Goal: Task Accomplishment & Management: Use online tool/utility

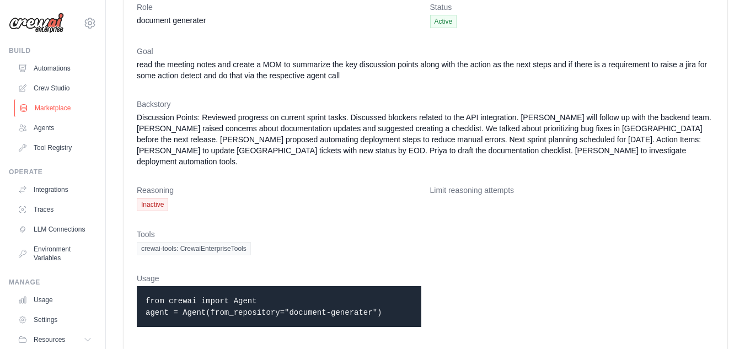
click at [47, 110] on link "Marketplace" at bounding box center [55, 108] width 83 height 18
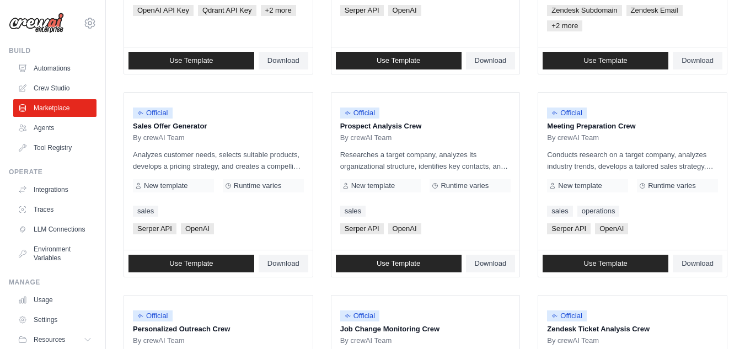
scroll to position [277, 0]
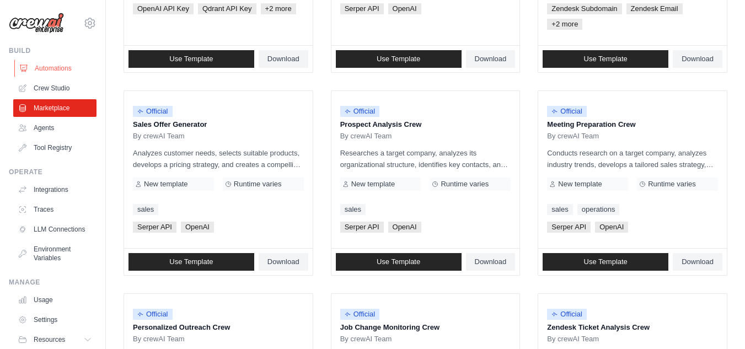
click at [53, 64] on link "Automations" at bounding box center [55, 69] width 83 height 18
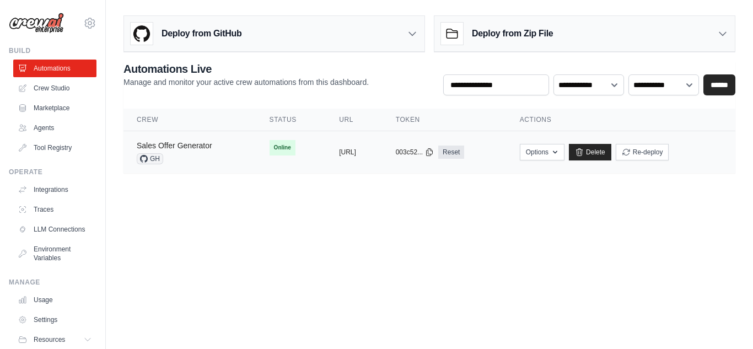
click at [205, 148] on link "Sales Offer Generator" at bounding box center [175, 145] width 76 height 9
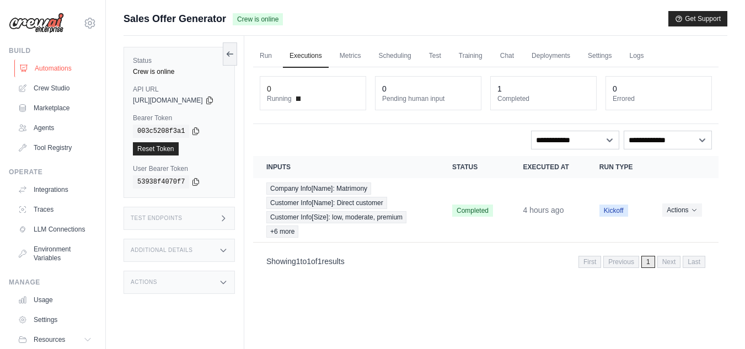
click at [50, 67] on link "Automations" at bounding box center [55, 69] width 83 height 18
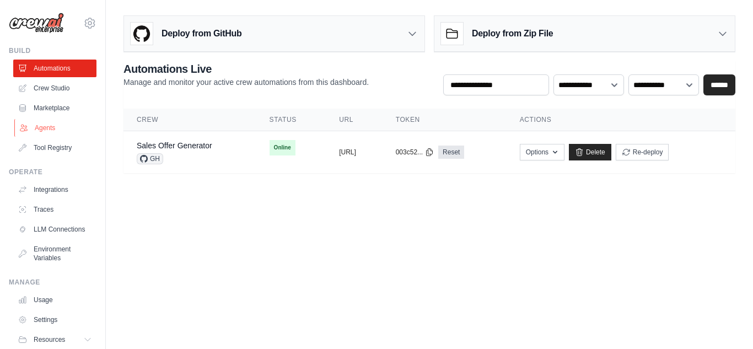
click at [41, 132] on link "Agents" at bounding box center [55, 128] width 83 height 18
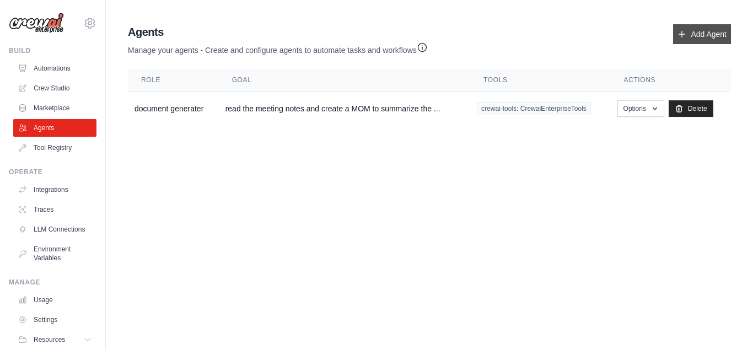
click at [712, 36] on link "Add Agent" at bounding box center [702, 34] width 58 height 20
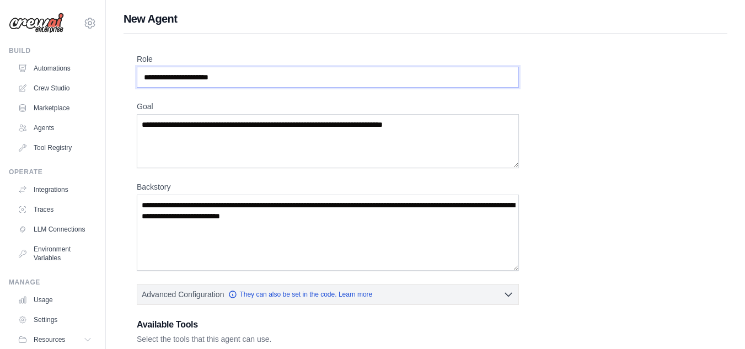
drag, startPoint x: 243, startPoint y: 80, endPoint x: 44, endPoint y: 49, distance: 201.0
click at [44, 49] on div "[EMAIL_ADDRESS][DOMAIN_NAME] Settings Build Automations Crew Studio" at bounding box center [372, 296] width 745 height 592
click at [245, 82] on input "Role" at bounding box center [328, 77] width 382 height 21
type input "*"
type input "**********"
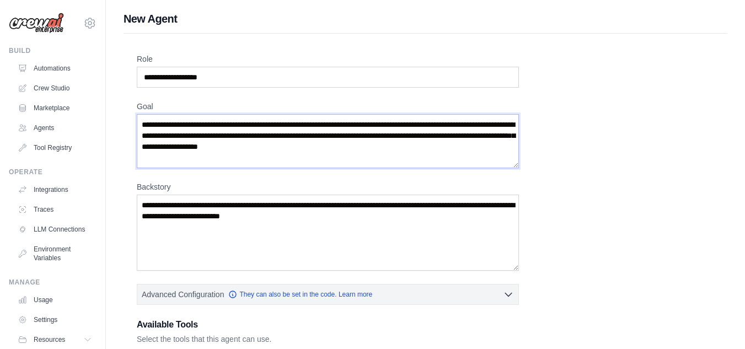
type textarea "**********"
click at [343, 216] on textarea "Backstory" at bounding box center [328, 233] width 382 height 76
drag, startPoint x: 416, startPoint y: 147, endPoint x: 0, endPoint y: 82, distance: 420.8
click at [0, 82] on div "santuval202207@gmail.com Settings Build Automations Crew Studio" at bounding box center [372, 296] width 745 height 592
click at [416, 144] on textarea "**********" at bounding box center [328, 141] width 382 height 54
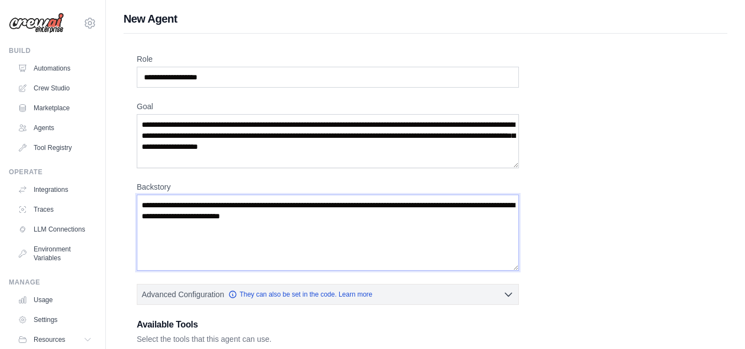
drag, startPoint x: 361, startPoint y: 213, endPoint x: 1, endPoint y: 194, distance: 360.1
click at [1, 194] on div "santuval202207@gmail.com Settings Build Automations Crew Studio" at bounding box center [372, 296] width 745 height 592
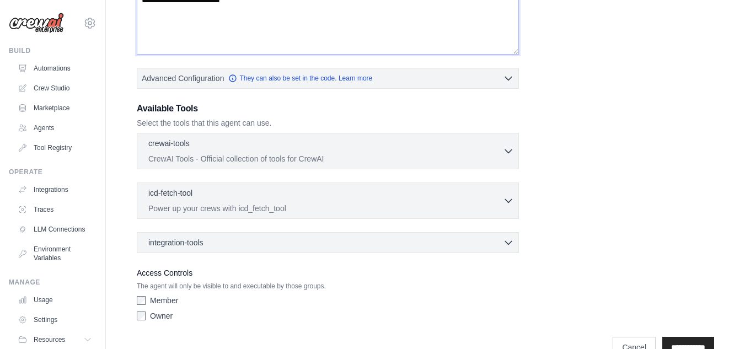
scroll to position [220, 0]
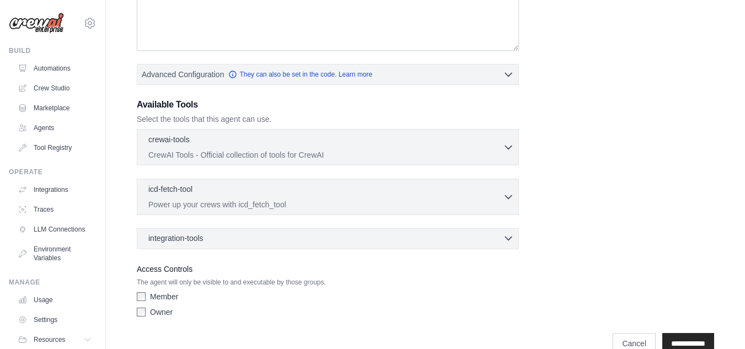
click at [508, 239] on icon "button" at bounding box center [508, 238] width 7 height 3
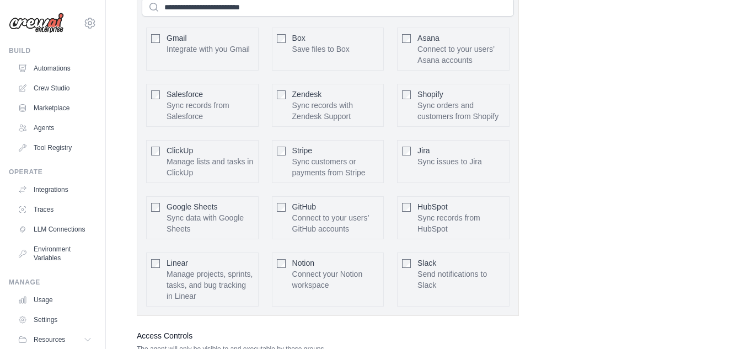
scroll to position [481, 0]
click at [412, 151] on div "Jira Sync issues to Jira Configure" at bounding box center [453, 160] width 112 height 43
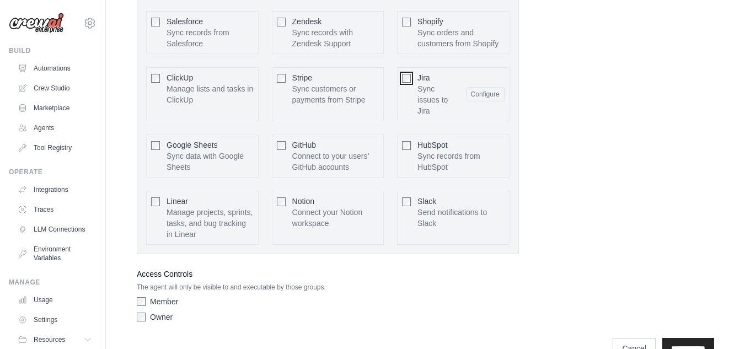
scroll to position [581, 0]
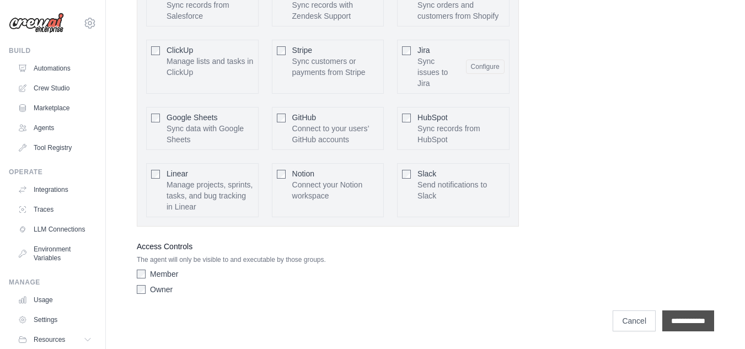
click at [682, 325] on input "**********" at bounding box center [688, 320] width 52 height 21
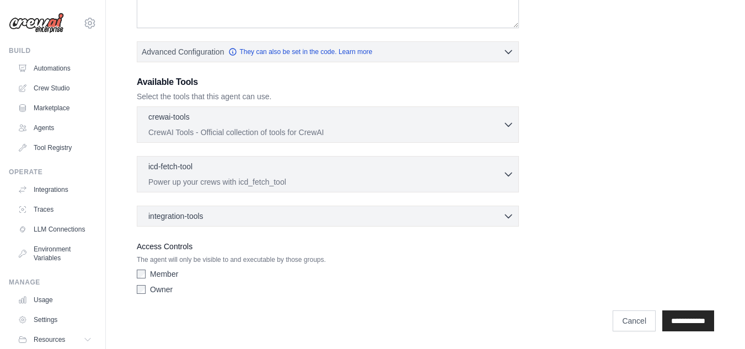
scroll to position [0, 0]
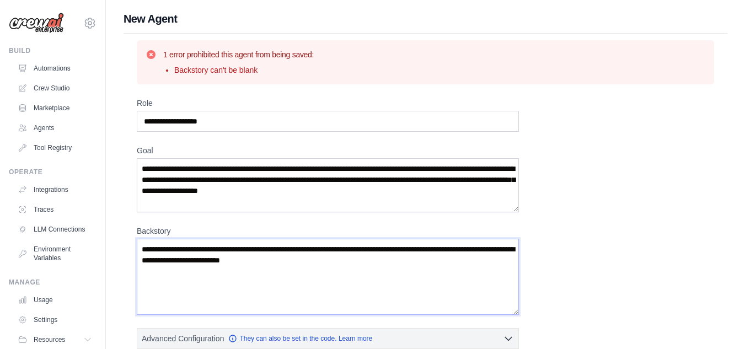
click at [351, 266] on textarea "Backstory" at bounding box center [328, 277] width 382 height 76
drag, startPoint x: 412, startPoint y: 196, endPoint x: 79, endPoint y: 175, distance: 334.3
click at [79, 175] on div "santuval202207@gmail.com Settings Build Automations Crew Studio" at bounding box center [372, 318] width 745 height 636
click at [363, 253] on textarea "Backstory" at bounding box center [328, 277] width 382 height 76
paste textarea "**********"
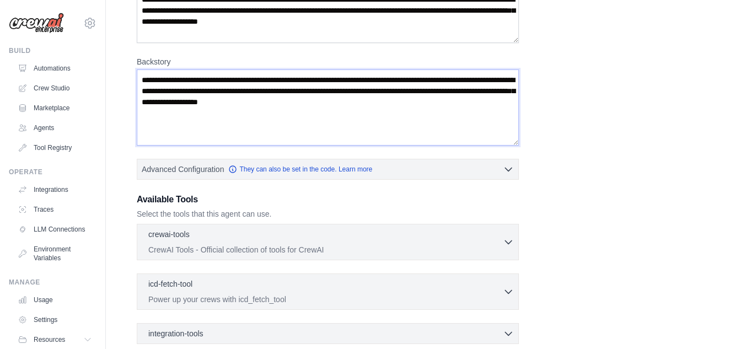
scroll to position [287, 0]
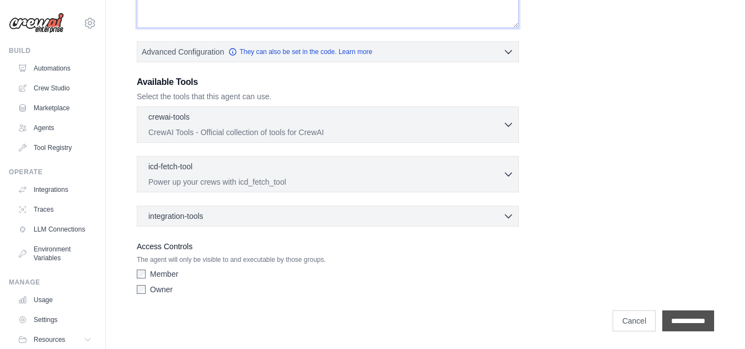
type textarea "**********"
click at [682, 321] on input "**********" at bounding box center [688, 320] width 52 height 21
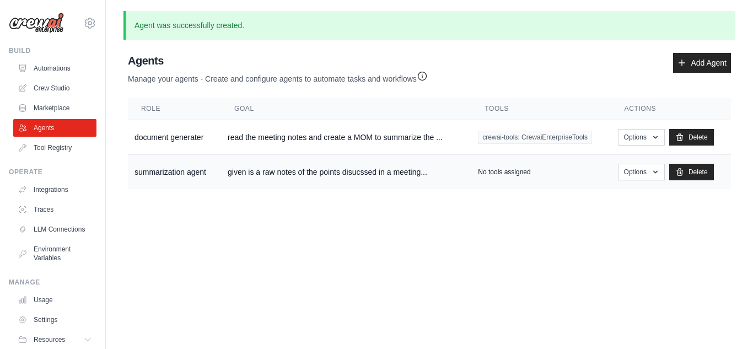
click at [186, 172] on td "summarization agent" at bounding box center [174, 172] width 93 height 35
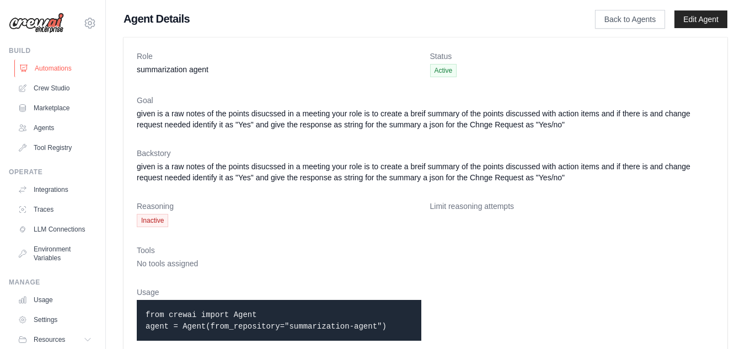
click at [46, 64] on link "Automations" at bounding box center [55, 69] width 83 height 18
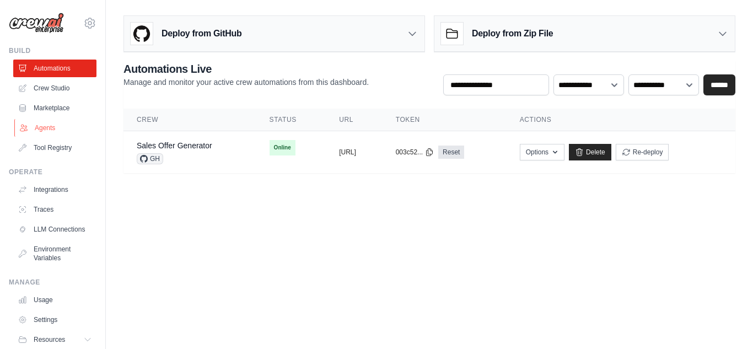
click at [44, 125] on link "Agents" at bounding box center [55, 128] width 83 height 18
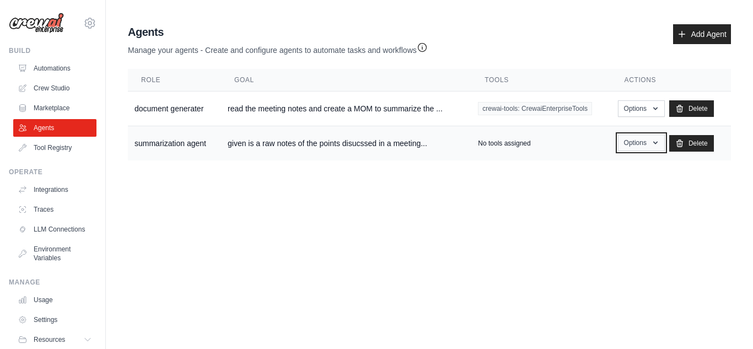
click at [650, 145] on button "Options" at bounding box center [641, 143] width 47 height 17
click at [601, 173] on link "Show" at bounding box center [625, 168] width 79 height 20
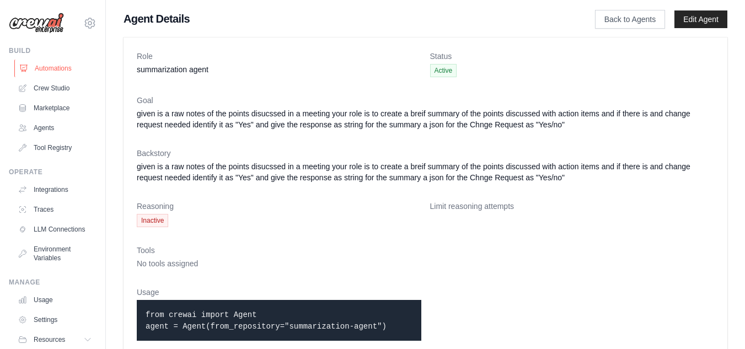
click at [52, 66] on link "Automations" at bounding box center [55, 69] width 83 height 18
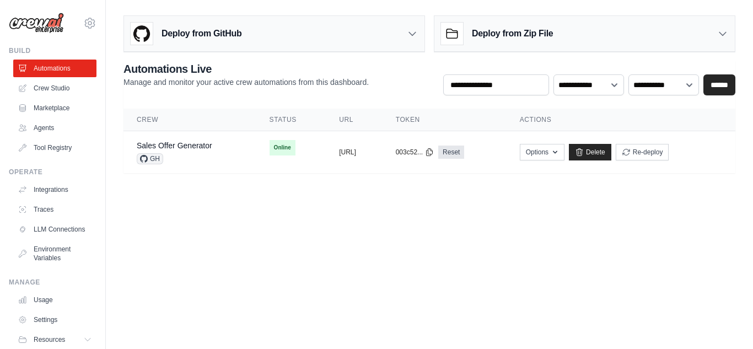
click at [723, 36] on icon at bounding box center [722, 33] width 11 height 11
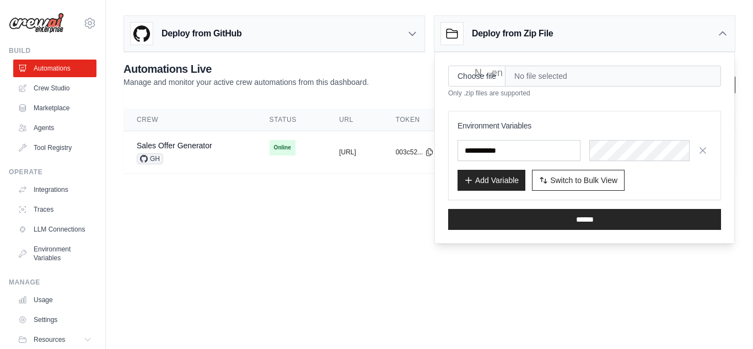
click at [310, 196] on main "Deploy from GitHub Deploy your project directly from GitHub. Select a repositor…" at bounding box center [429, 98] width 647 height 197
click at [562, 71] on span "No file selected" at bounding box center [614, 76] width 216 height 21
click at [558, 74] on span "No file selected" at bounding box center [614, 76] width 216 height 21
click at [527, 145] on input "text" at bounding box center [519, 150] width 123 height 21
click at [363, 219] on body "santuval202207@gmail.com Settings Build Automations Crew Studio" at bounding box center [376, 174] width 753 height 349
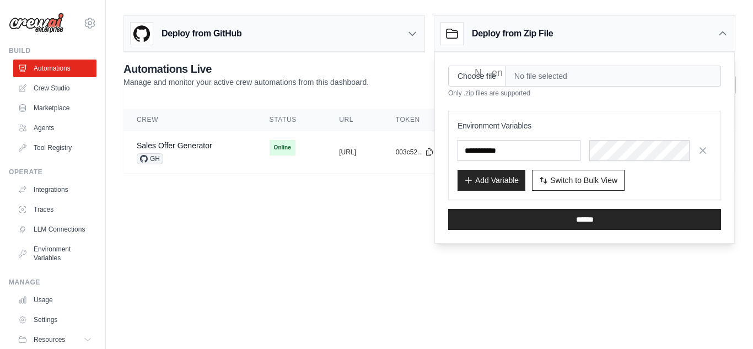
click at [329, 201] on body "santuval202207@gmail.com Settings Build Automations Crew Studio" at bounding box center [376, 174] width 753 height 349
click at [58, 108] on link "Marketplace" at bounding box center [55, 108] width 83 height 18
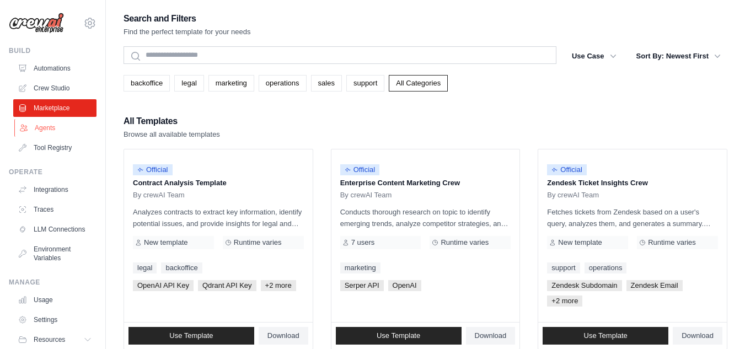
click at [45, 131] on link "Agents" at bounding box center [55, 128] width 83 height 18
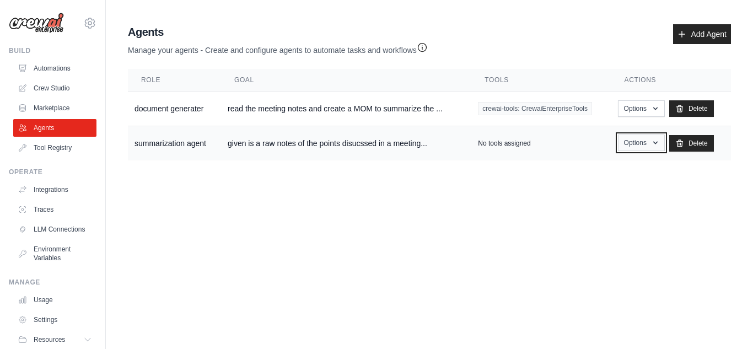
click at [657, 142] on icon "button" at bounding box center [655, 143] width 4 height 3
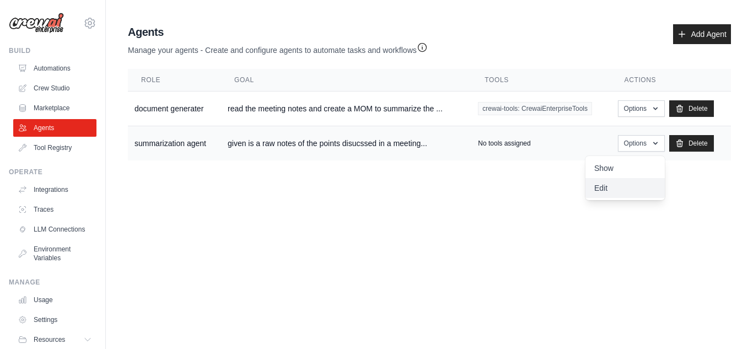
click at [607, 187] on link "Edit" at bounding box center [625, 188] width 79 height 20
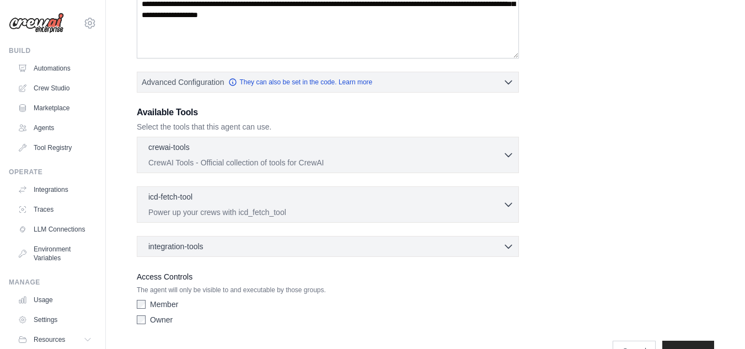
scroll to position [253, 0]
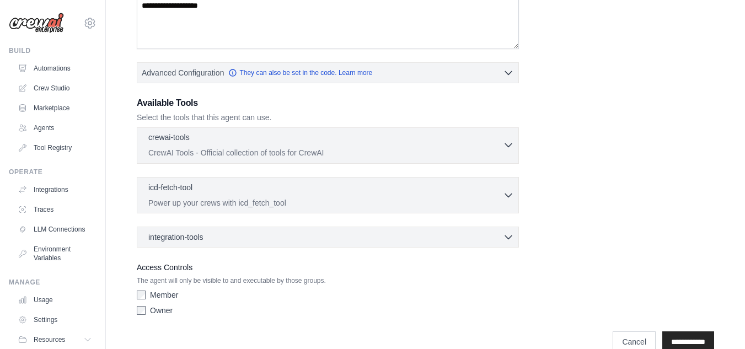
click at [505, 144] on icon "button" at bounding box center [508, 145] width 7 height 3
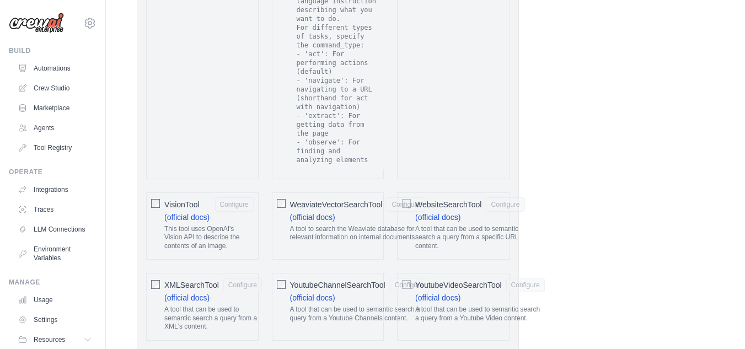
scroll to position [2468, 0]
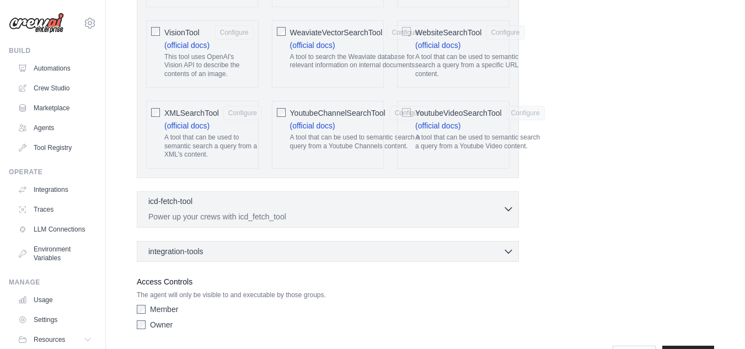
click at [509, 208] on icon "button" at bounding box center [508, 209] width 7 height 3
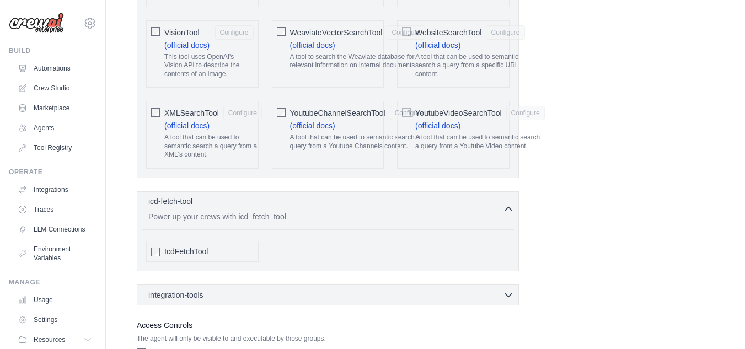
click at [509, 203] on icon "button" at bounding box center [508, 208] width 11 height 11
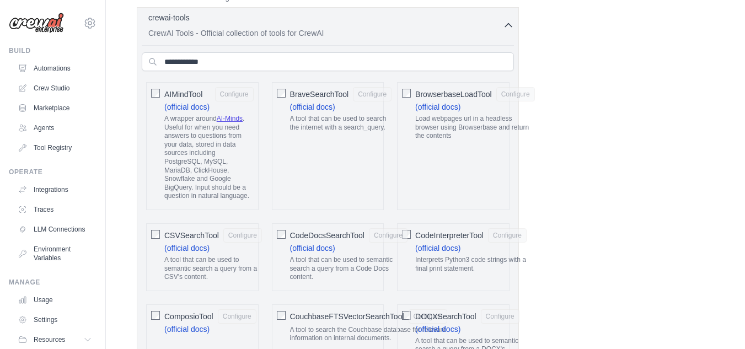
scroll to position [387, 0]
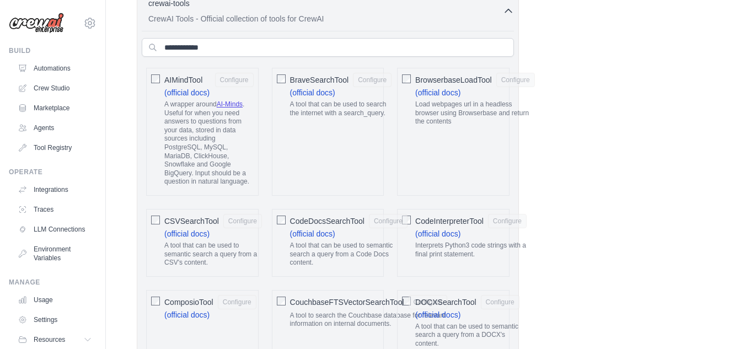
click at [154, 214] on div at bounding box center [155, 219] width 9 height 11
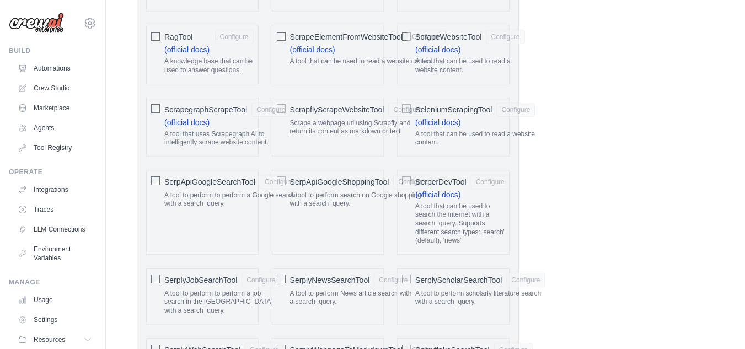
scroll to position [2468, 0]
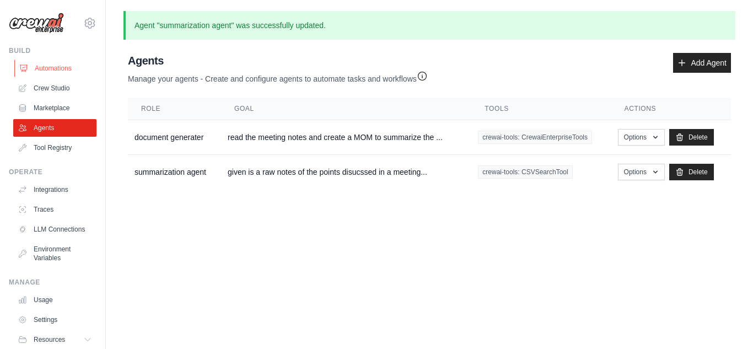
click at [65, 68] on link "Automations" at bounding box center [55, 69] width 83 height 18
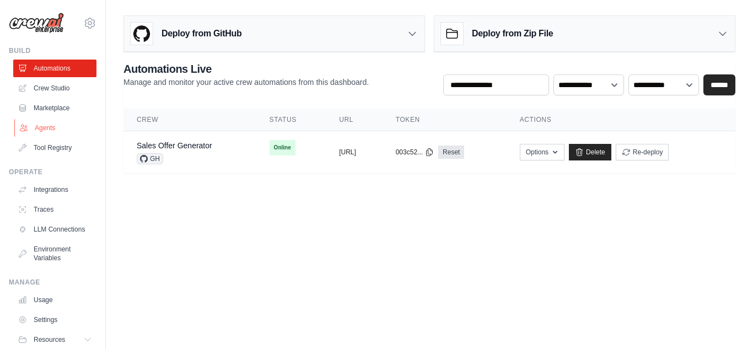
click at [55, 126] on link "Agents" at bounding box center [55, 128] width 83 height 18
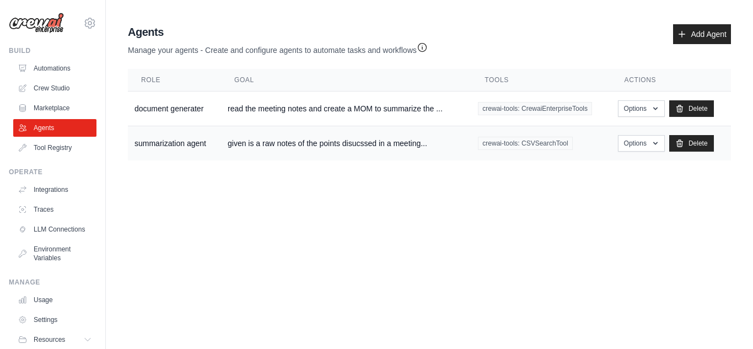
click at [206, 150] on td "summarization agent" at bounding box center [174, 143] width 93 height 35
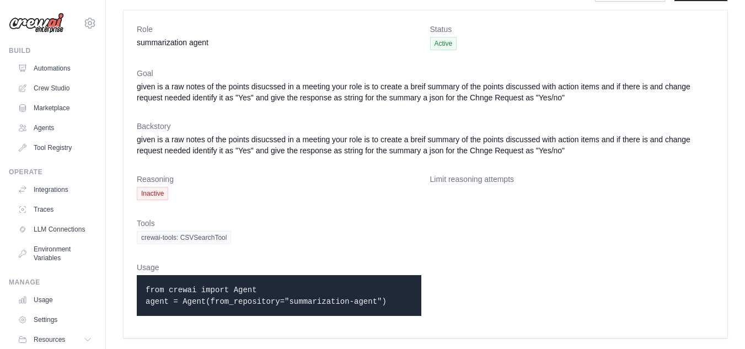
scroll to position [2, 0]
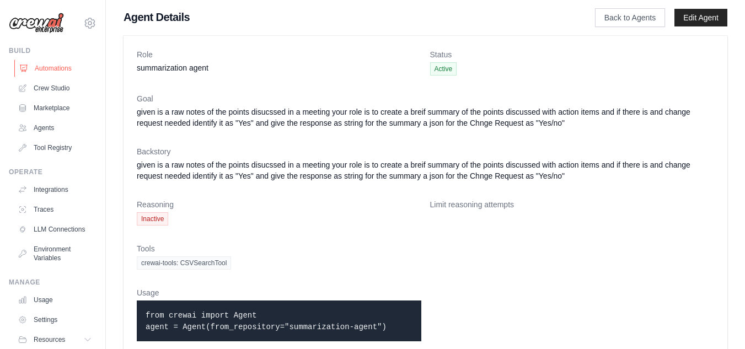
click at [49, 69] on link "Automations" at bounding box center [55, 69] width 83 height 18
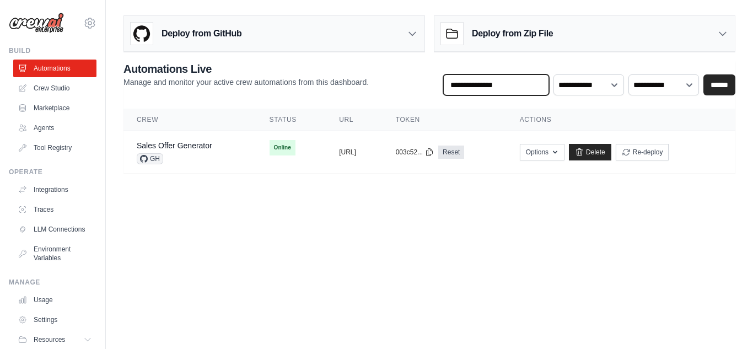
click at [476, 85] on input "text" at bounding box center [496, 84] width 106 height 21
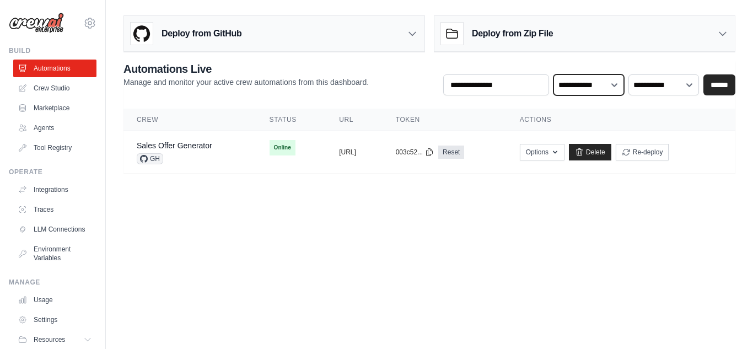
click at [618, 82] on select "**********" at bounding box center [589, 84] width 71 height 21
click at [390, 83] on div "**********" at bounding box center [430, 78] width 612 height 34
click at [253, 85] on p "Manage and monitor your active crew automations from this dashboard." at bounding box center [246, 82] width 245 height 11
click at [181, 81] on p "Manage and monitor your active crew automations from this dashboard." at bounding box center [246, 82] width 245 height 11
click at [44, 140] on link "Tool Registry" at bounding box center [55, 148] width 83 height 18
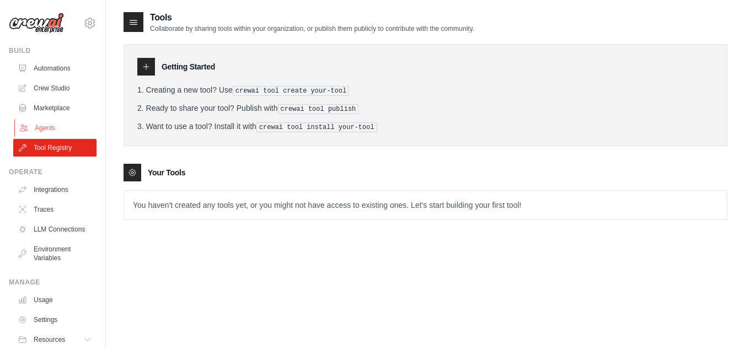
click at [44, 131] on link "Agents" at bounding box center [55, 128] width 83 height 18
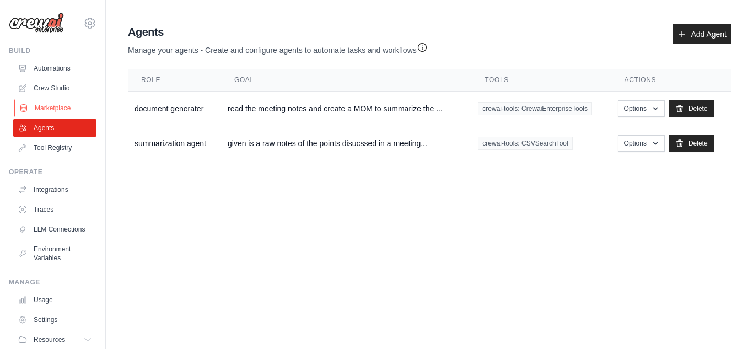
click at [45, 110] on link "Marketplace" at bounding box center [55, 108] width 83 height 18
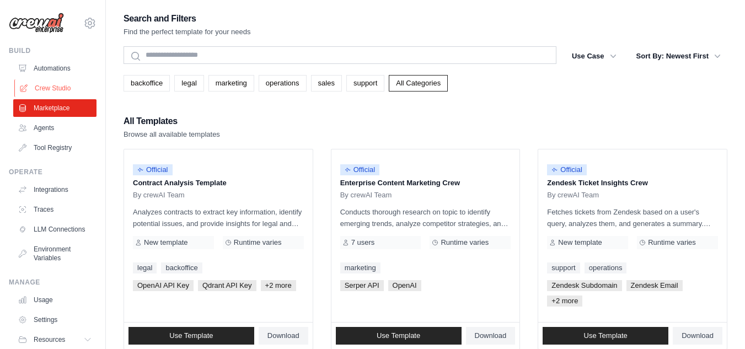
click at [48, 88] on link "Crew Studio" at bounding box center [55, 88] width 83 height 18
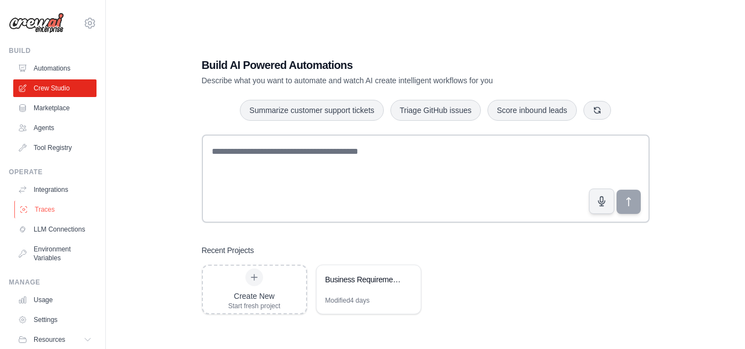
click at [44, 205] on link "Traces" at bounding box center [55, 210] width 83 height 18
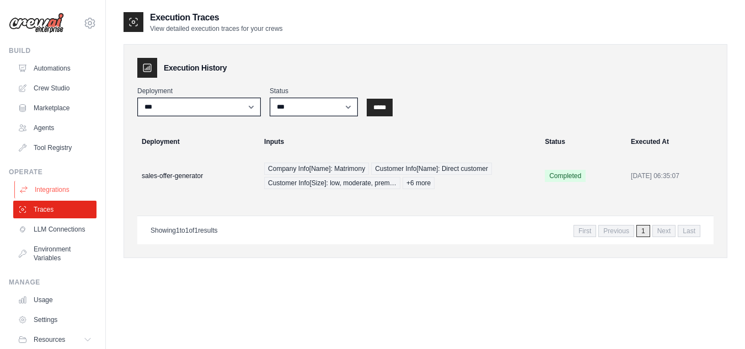
click at [47, 192] on link "Integrations" at bounding box center [55, 190] width 83 height 18
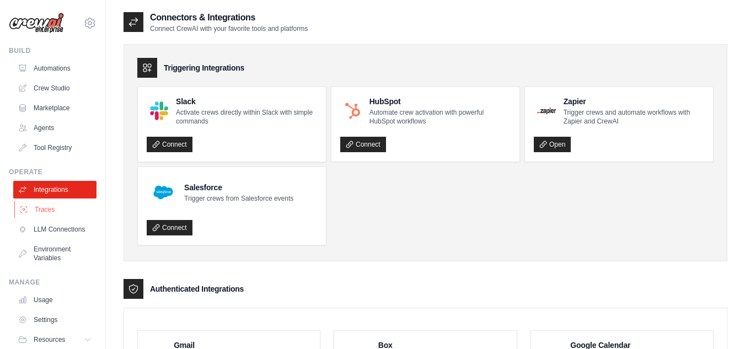
click at [45, 214] on link "Traces" at bounding box center [55, 210] width 83 height 18
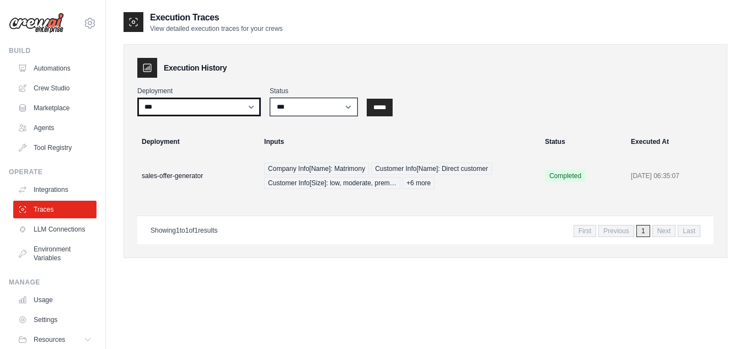
click at [255, 109] on select "**********" at bounding box center [199, 107] width 124 height 19
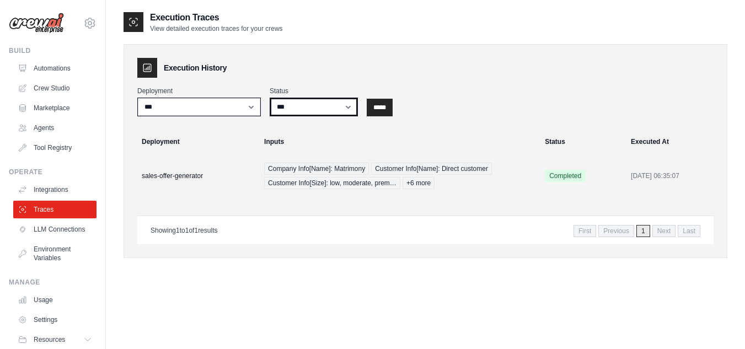
click at [352, 106] on select "*** ********* ******* *****" at bounding box center [314, 107] width 88 height 19
click at [143, 258] on div "**********" at bounding box center [426, 151] width 604 height 214
click at [56, 69] on link "Automations" at bounding box center [55, 69] width 83 height 18
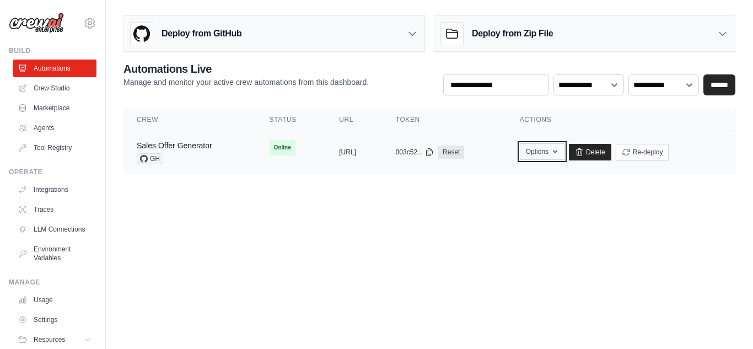
click at [560, 151] on icon "button" at bounding box center [555, 151] width 9 height 9
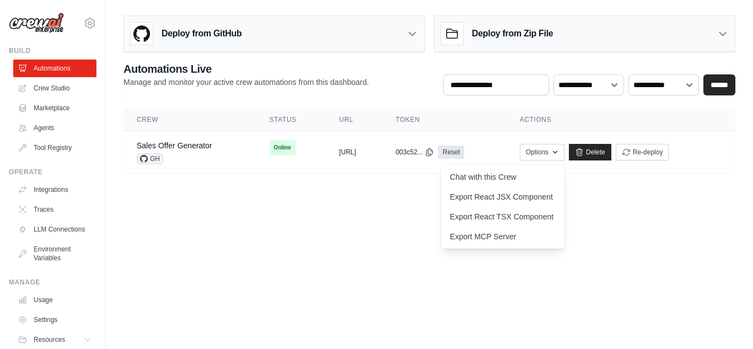
click at [726, 25] on div "Deploy from Zip File" at bounding box center [585, 34] width 301 height 36
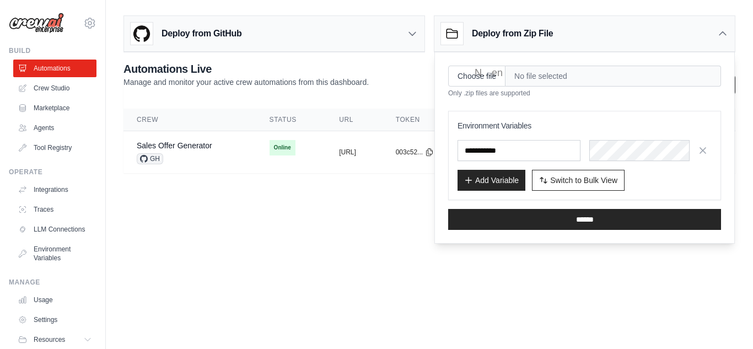
click at [383, 34] on div "Deploy from GitHub" at bounding box center [274, 34] width 301 height 36
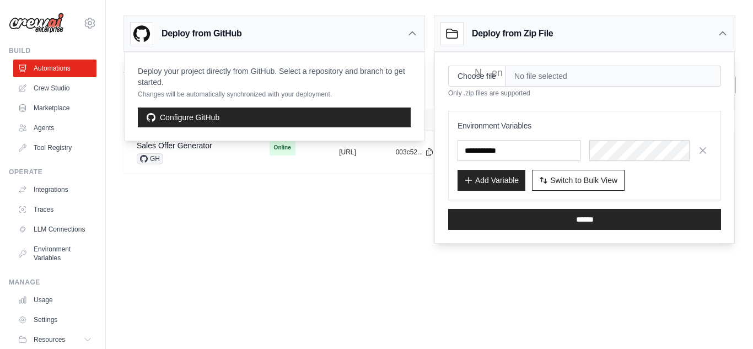
click at [319, 221] on body "santuval202207@gmail.com Settings Build Automations Crew Studio" at bounding box center [376, 174] width 753 height 349
click at [265, 222] on body "santuval202207@gmail.com Settings Build Automations Crew Studio" at bounding box center [376, 174] width 753 height 349
click at [348, 258] on body "santuval202207@gmail.com Settings Build Automations Crew Studio" at bounding box center [376, 174] width 753 height 349
drag, startPoint x: 348, startPoint y: 258, endPoint x: 307, endPoint y: 272, distance: 43.2
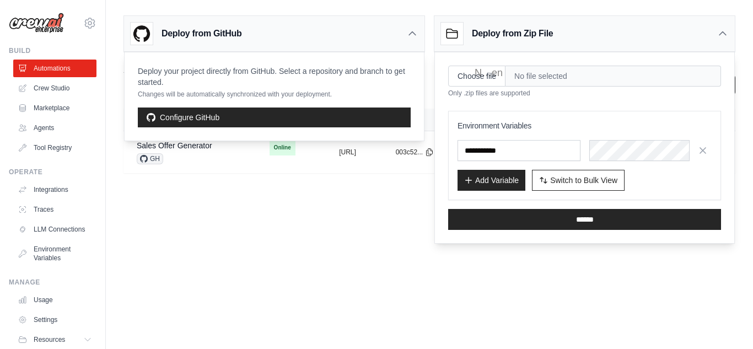
click at [307, 272] on body "santuval202207@gmail.com Settings Build Automations Crew Studio" at bounding box center [376, 174] width 753 height 349
click at [63, 107] on link "Marketplace" at bounding box center [55, 108] width 83 height 18
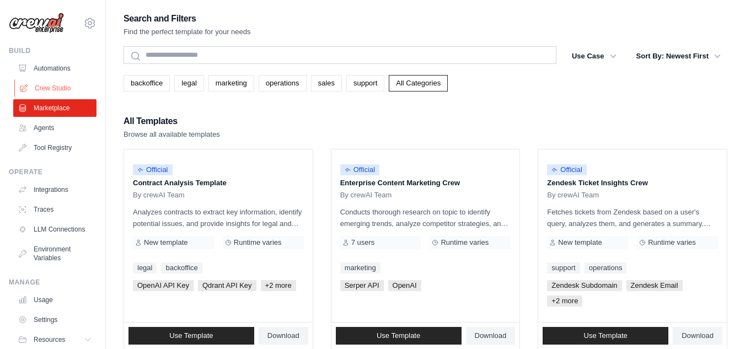
click at [56, 85] on link "Crew Studio" at bounding box center [55, 88] width 83 height 18
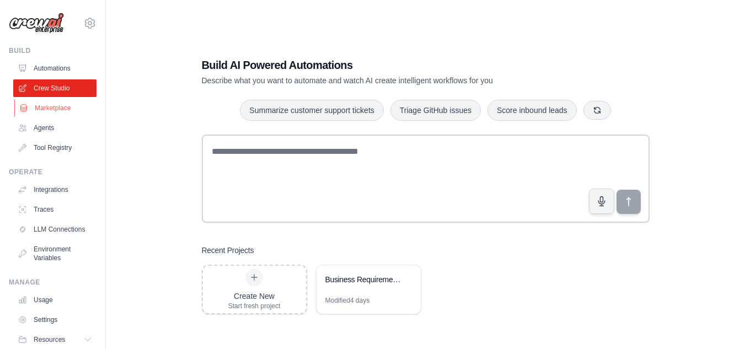
click at [56, 108] on link "Marketplace" at bounding box center [55, 108] width 83 height 18
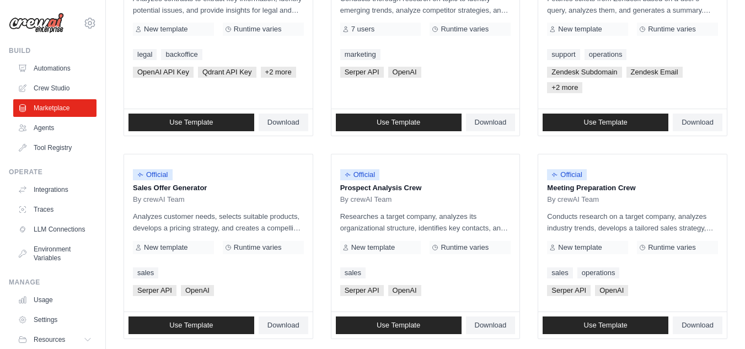
scroll to position [215, 0]
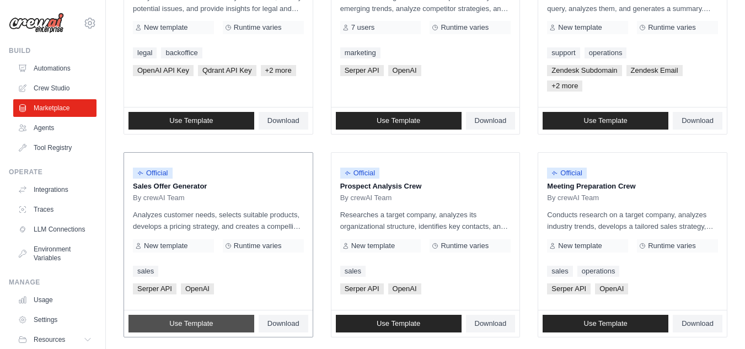
click at [204, 325] on span "Use Template" at bounding box center [191, 323] width 44 height 9
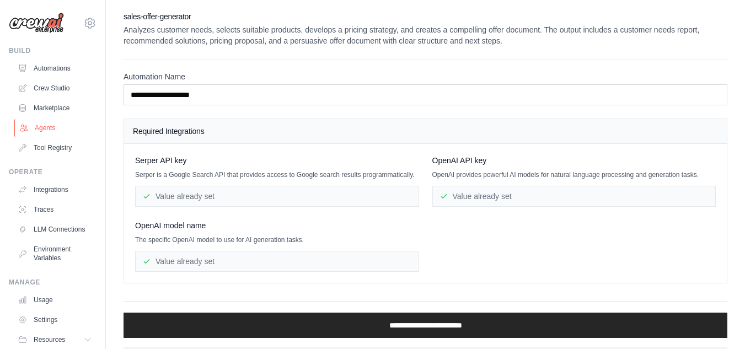
click at [53, 129] on link "Agents" at bounding box center [55, 128] width 83 height 18
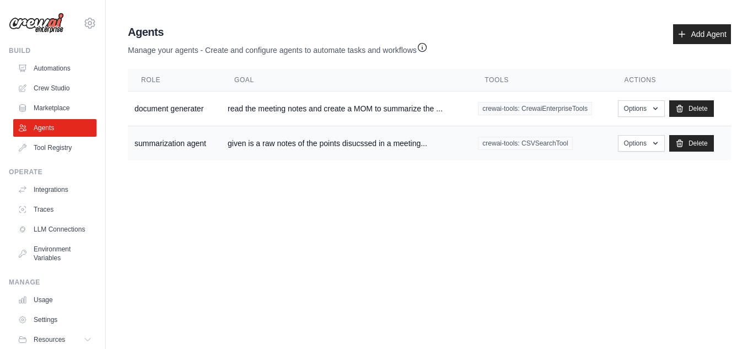
click at [164, 143] on td "summarization agent" at bounding box center [174, 143] width 93 height 35
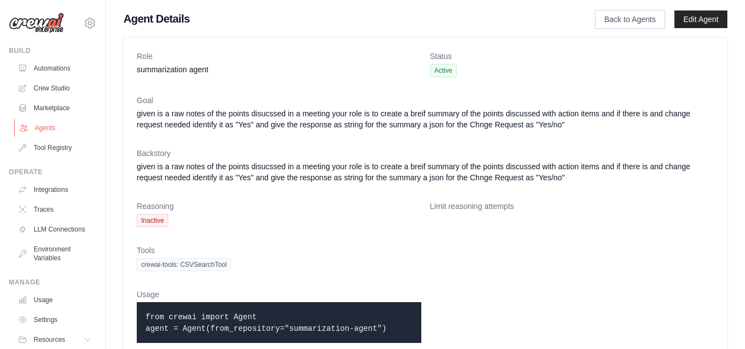
click at [48, 129] on link "Agents" at bounding box center [55, 128] width 83 height 18
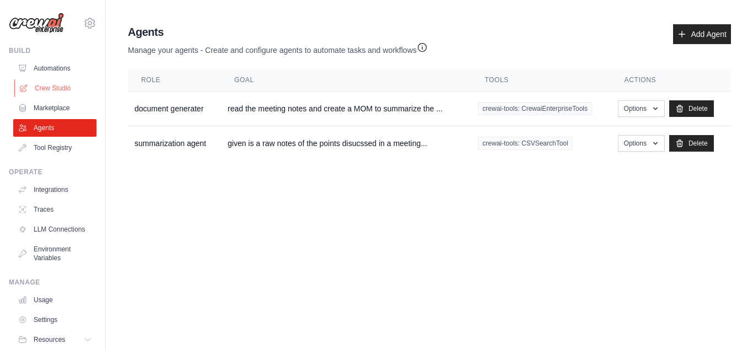
click at [60, 86] on link "Crew Studio" at bounding box center [55, 88] width 83 height 18
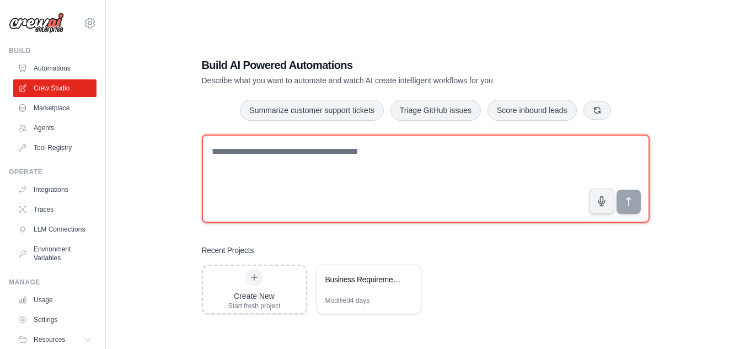
click at [281, 158] on textarea at bounding box center [426, 179] width 448 height 88
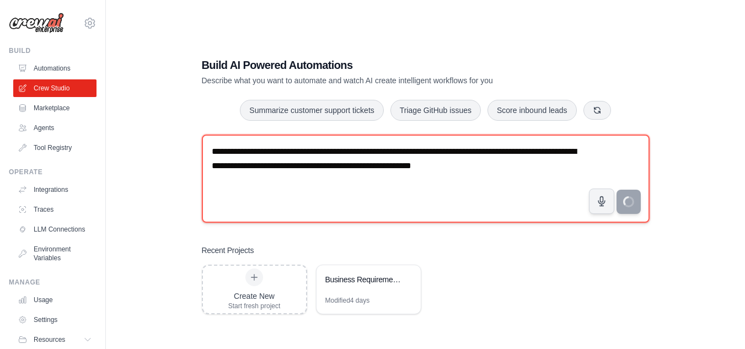
type textarea "**********"
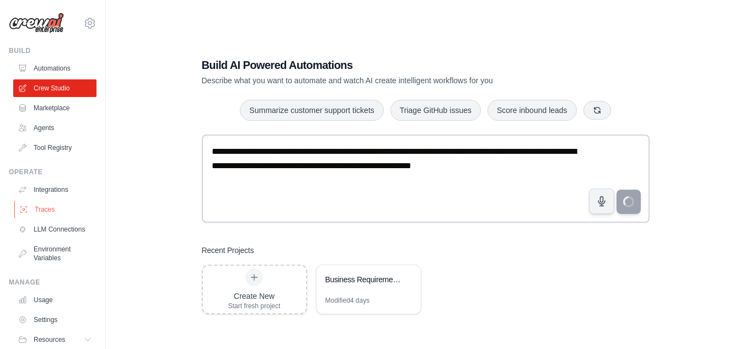
click at [47, 210] on link "Traces" at bounding box center [55, 210] width 83 height 18
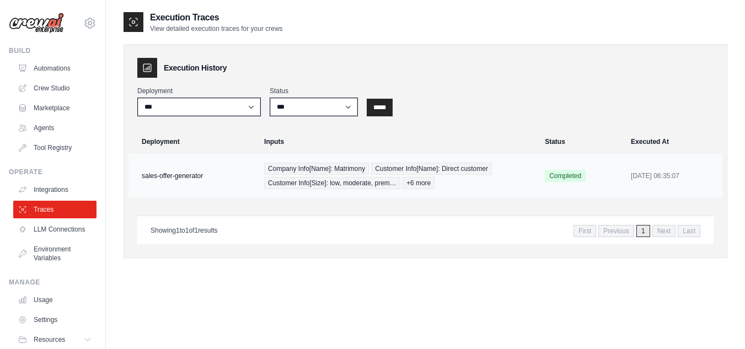
click at [234, 169] on td "sales-offer-generator" at bounding box center [192, 176] width 129 height 44
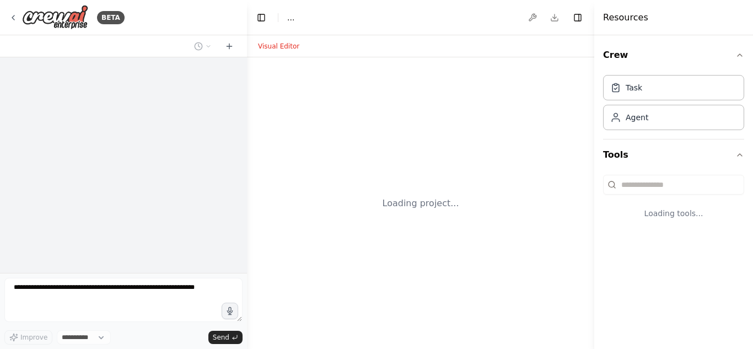
select select "****"
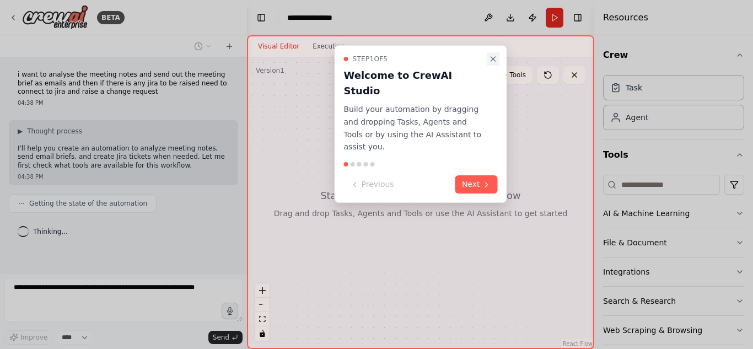
click at [494, 58] on icon "Close walkthrough" at bounding box center [493, 59] width 9 height 9
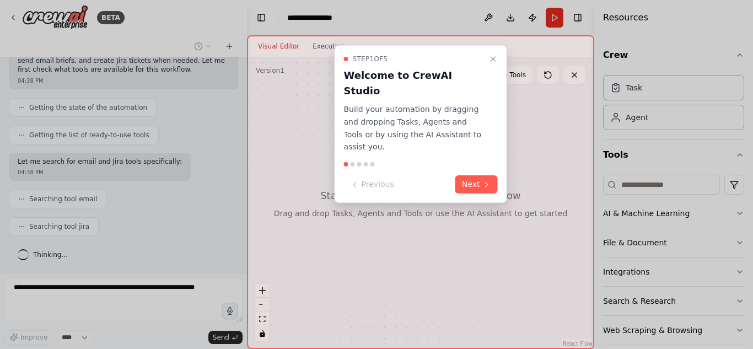
scroll to position [124, 0]
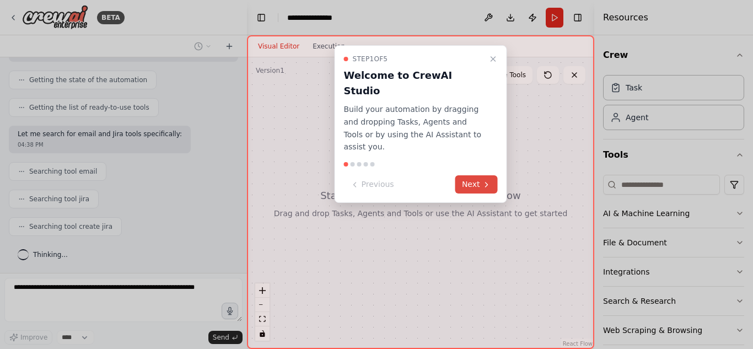
click at [473, 175] on button "Next" at bounding box center [476, 184] width 42 height 18
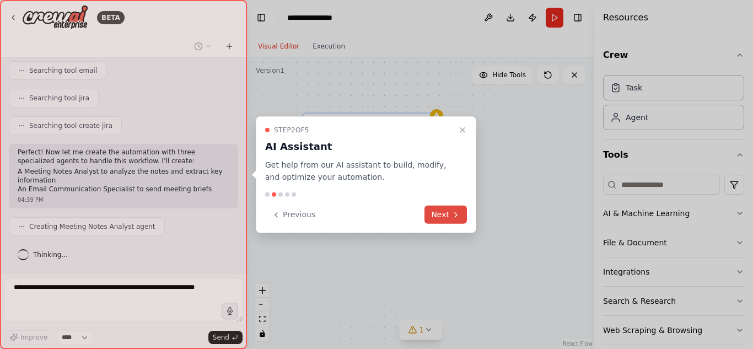
scroll to position [233, 0]
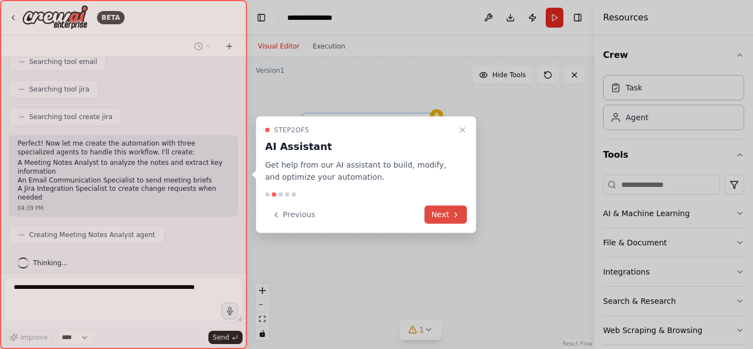
click at [448, 212] on button "Next" at bounding box center [446, 215] width 42 height 18
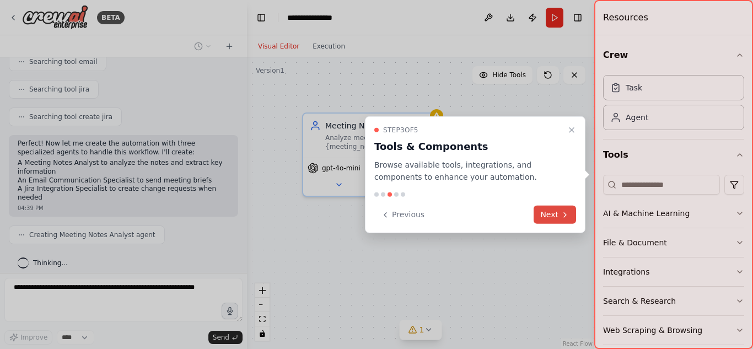
scroll to position [270, 0]
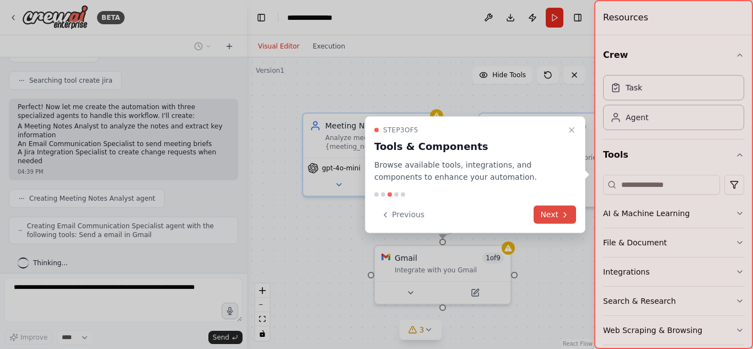
click at [557, 211] on button "Next" at bounding box center [555, 215] width 42 height 18
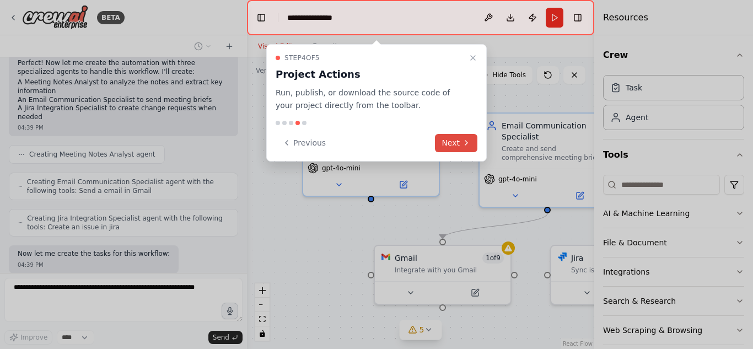
scroll to position [370, 0]
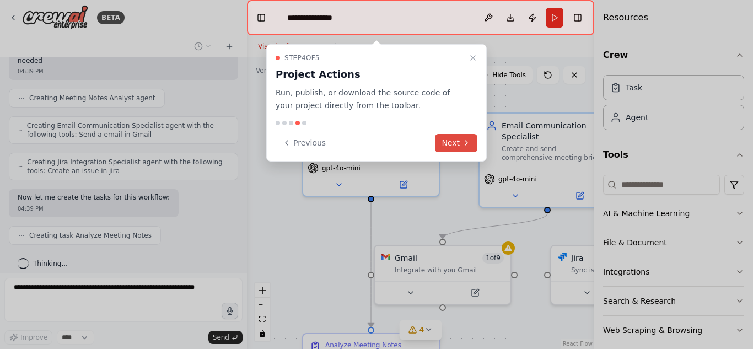
click at [454, 143] on button "Next" at bounding box center [456, 143] width 42 height 18
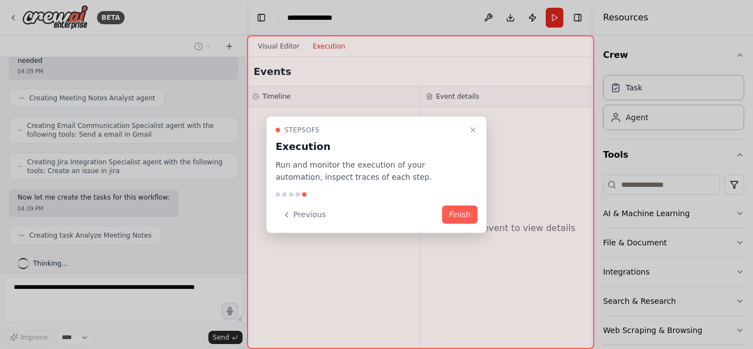
scroll to position [398, 0]
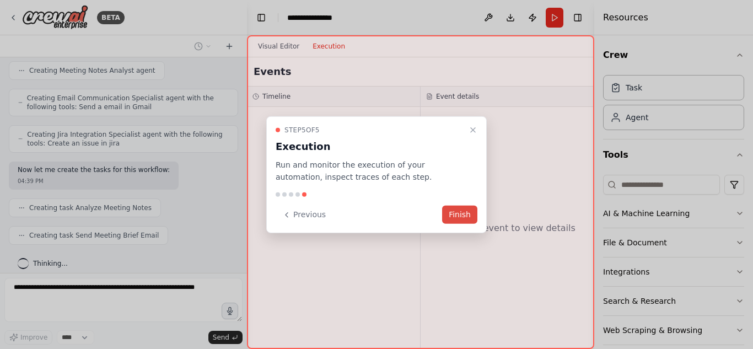
click at [465, 217] on button "Finish" at bounding box center [459, 215] width 35 height 18
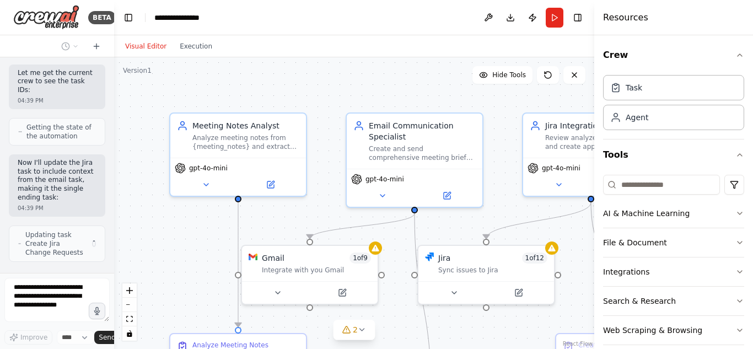
scroll to position [1213, 0]
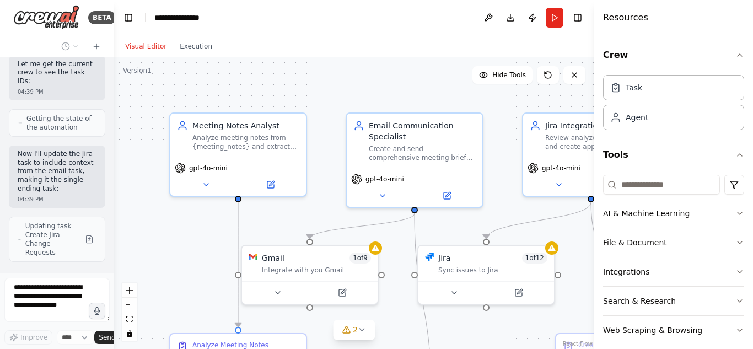
drag, startPoint x: 243, startPoint y: 219, endPoint x: 74, endPoint y: 186, distance: 171.4
click at [74, 186] on div "BETA i want to analyse the meeting notes and send out the meeting brief as emai…" at bounding box center [57, 174] width 114 height 349
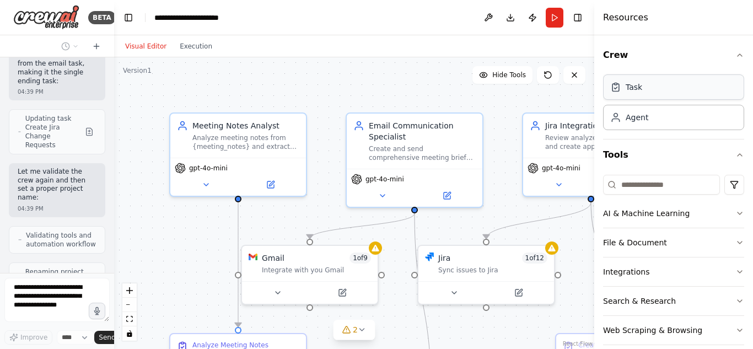
scroll to position [1365, 0]
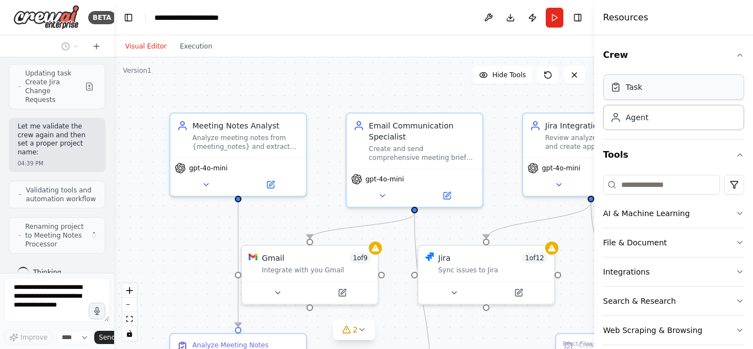
click at [641, 92] on div "Task" at bounding box center [673, 86] width 141 height 25
click at [641, 121] on div "Agent" at bounding box center [637, 116] width 23 height 11
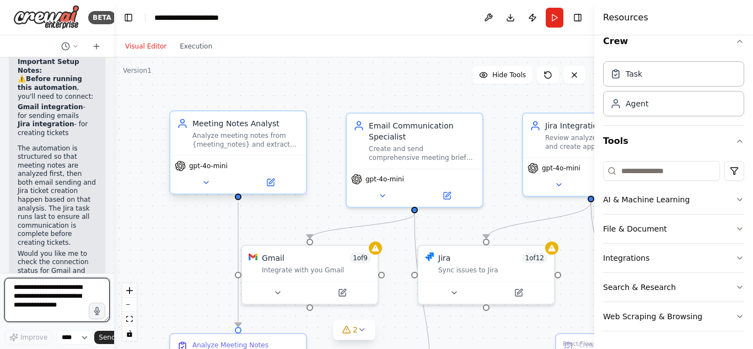
scroll to position [1971, 0]
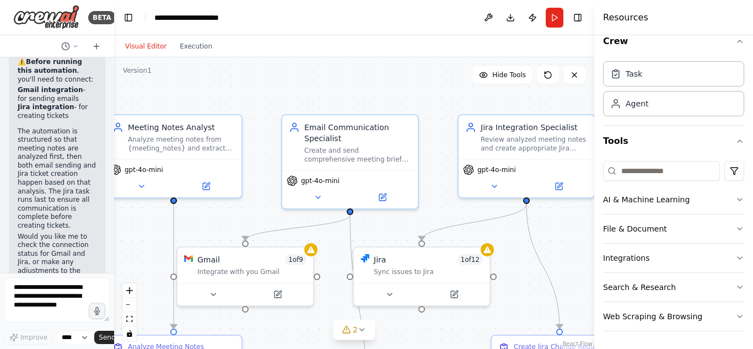
drag, startPoint x: 403, startPoint y: 103, endPoint x: 338, endPoint y: 104, distance: 64.5
click at [338, 104] on div ".deletable-edge-delete-btn { width: 20px; height: 20px; border: 0px solid #ffff…" at bounding box center [354, 203] width 480 height 292
click at [428, 270] on div "Sync issues to Jira" at bounding box center [428, 269] width 109 height 9
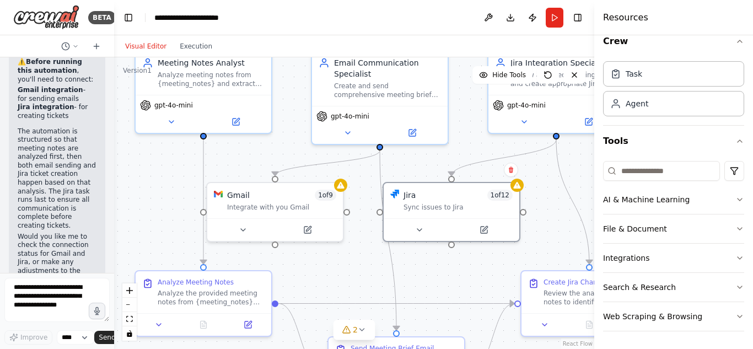
drag, startPoint x: 334, startPoint y: 242, endPoint x: 363, endPoint y: 177, distance: 71.1
click at [363, 177] on div ".deletable-edge-delete-btn { width: 20px; height: 20px; border: 0px solid #ffff…" at bounding box center [354, 203] width 480 height 292
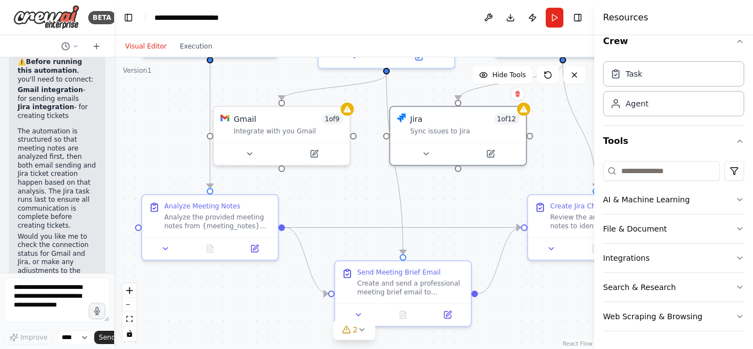
drag, startPoint x: 317, startPoint y: 275, endPoint x: 324, endPoint y: 199, distance: 76.4
click at [324, 199] on div ".deletable-edge-delete-btn { width: 20px; height: 20px; border: 0px solid #ffff…" at bounding box center [354, 203] width 480 height 292
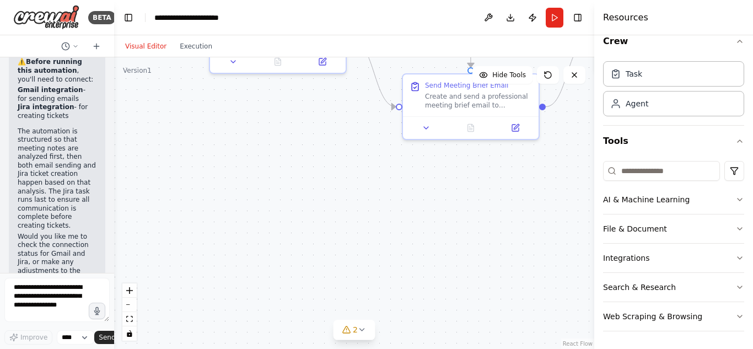
drag, startPoint x: 347, startPoint y: 194, endPoint x: 413, endPoint y: 9, distance: 196.0
click at [413, 9] on main "**********" at bounding box center [354, 174] width 480 height 349
click at [362, 331] on icon at bounding box center [362, 330] width 4 height 2
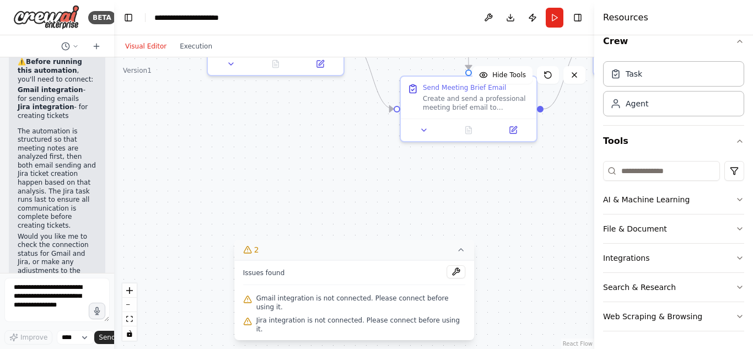
click at [500, 190] on div ".deletable-edge-delete-btn { width: 20px; height: 20px; border: 0px solid #ffff…" at bounding box center [354, 203] width 480 height 292
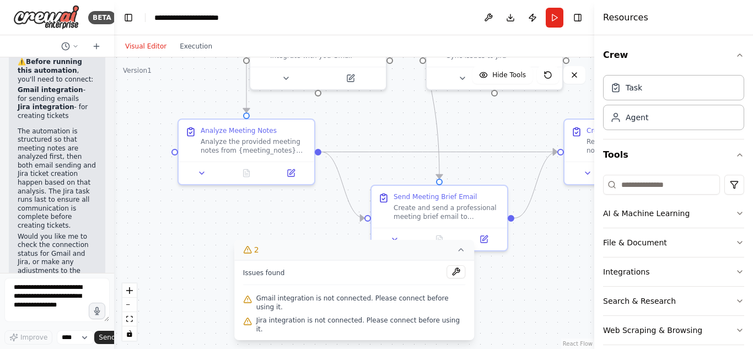
drag, startPoint x: 530, startPoint y: 190, endPoint x: 509, endPoint y: 289, distance: 101.3
click at [502, 298] on div ".deletable-edge-delete-btn { width: 20px; height: 20px; border: 0px solid #ffff…" at bounding box center [354, 203] width 480 height 292
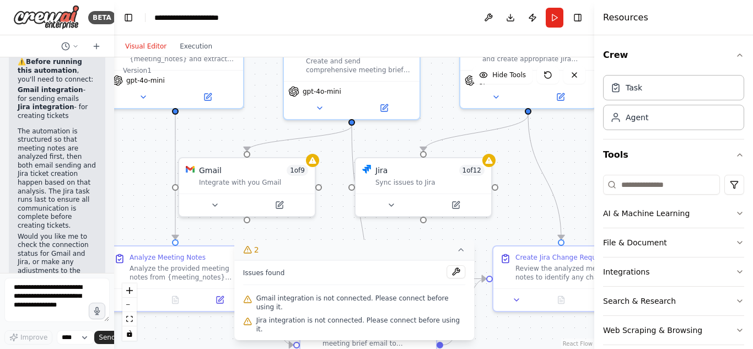
drag, startPoint x: 559, startPoint y: 218, endPoint x: 486, endPoint y: 346, distance: 147.2
click at [486, 346] on div ".deletable-edge-delete-btn { width: 20px; height: 20px; border: 0px solid #ffff…" at bounding box center [354, 203] width 480 height 292
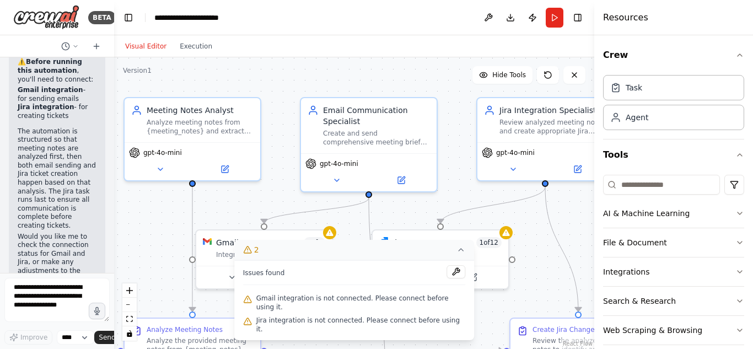
drag, startPoint x: 537, startPoint y: 204, endPoint x: 554, endPoint y: 276, distance: 74.2
click at [554, 276] on div ".deletable-edge-delete-btn { width: 20px; height: 20px; border: 0px solid #ffff…" at bounding box center [354, 203] width 480 height 292
click at [351, 138] on div "Create and send comprehensive meeting brief emails to {email_recipients} based …" at bounding box center [376, 136] width 107 height 18
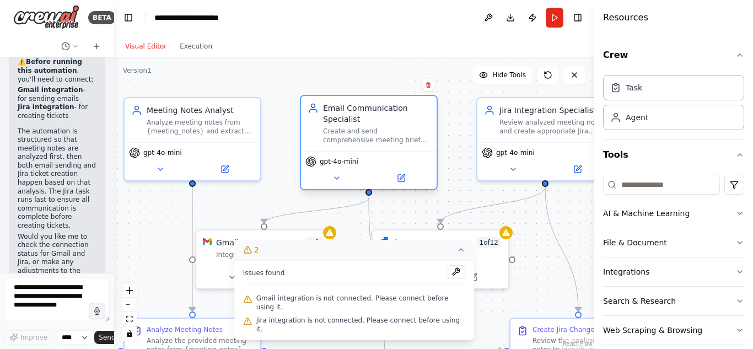
click at [351, 138] on div "Create and send comprehensive meeting brief emails to {email_recipients} based …" at bounding box center [376, 136] width 107 height 18
click at [335, 181] on icon at bounding box center [336, 178] width 9 height 9
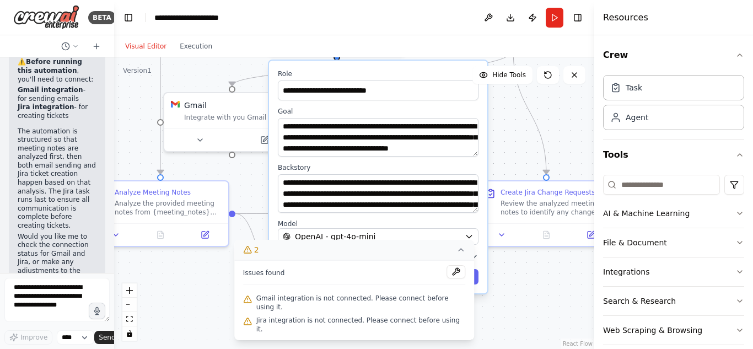
drag, startPoint x: 550, startPoint y: 262, endPoint x: 518, endPoint y: 125, distance: 141.0
click at [518, 125] on div ".deletable-edge-delete-btn { width: 20px; height: 20px; border: 0px solid #ffff…" at bounding box center [354, 203] width 480 height 292
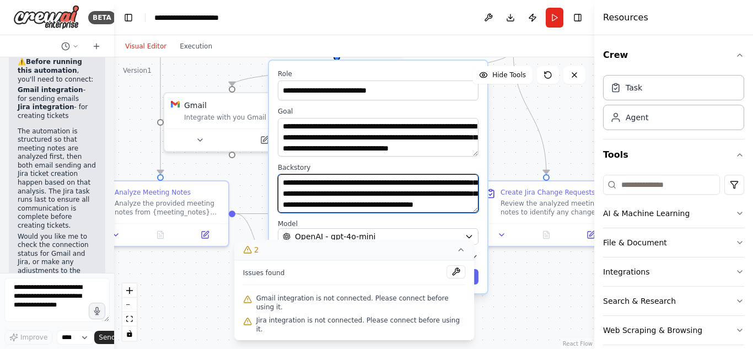
scroll to position [44, 0]
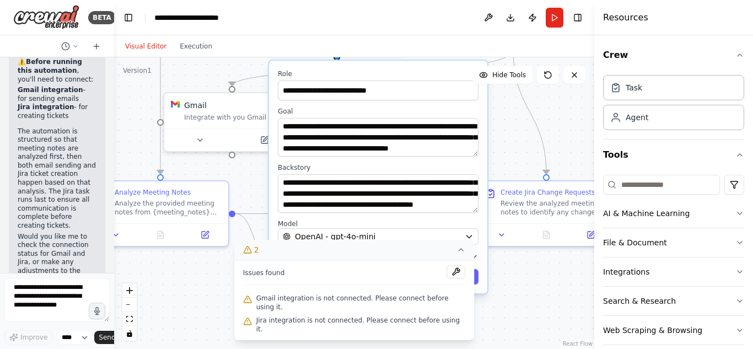
click at [457, 254] on icon at bounding box center [461, 249] width 9 height 9
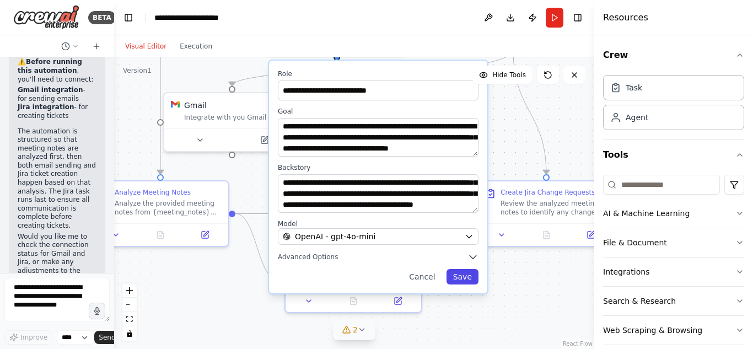
click at [469, 277] on button "Save" at bounding box center [463, 276] width 32 height 15
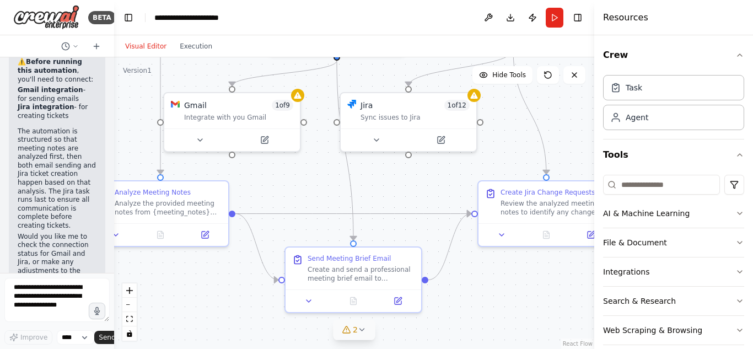
click at [495, 98] on div ".deletable-edge-delete-btn { width: 20px; height: 20px; border: 0px solid #ffff…" at bounding box center [354, 203] width 480 height 292
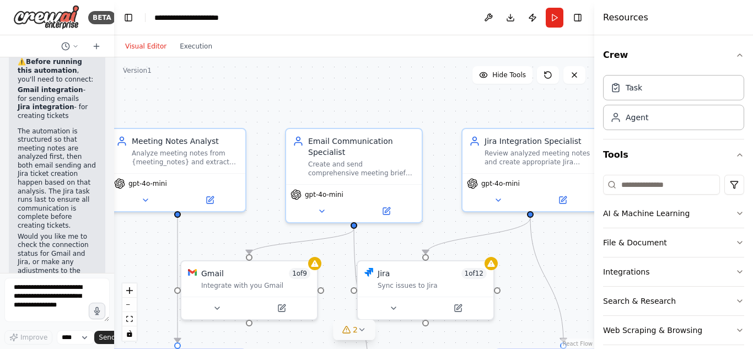
drag, startPoint x: 542, startPoint y: 121, endPoint x: 559, endPoint y: 289, distance: 169.0
click at [559, 289] on div ".deletable-edge-delete-btn { width: 20px; height: 20px; border: 0px solid #ffff…" at bounding box center [354, 203] width 480 height 292
click at [388, 210] on icon at bounding box center [386, 209] width 7 height 7
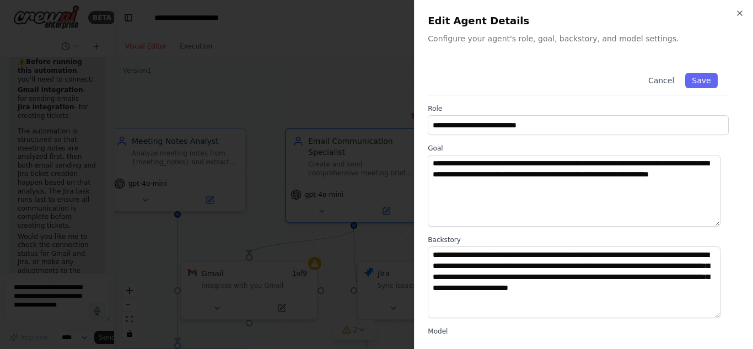
scroll to position [151, 0]
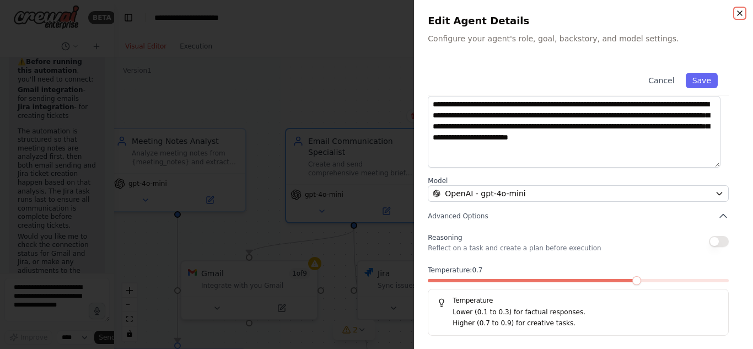
click at [741, 10] on icon "button" at bounding box center [740, 13] width 9 height 9
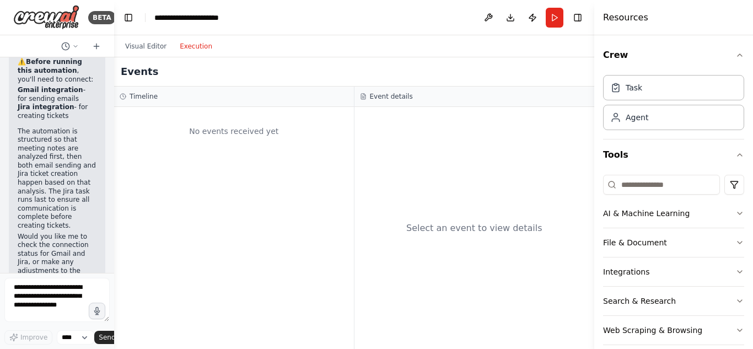
click at [192, 49] on button "Execution" at bounding box center [196, 46] width 46 height 13
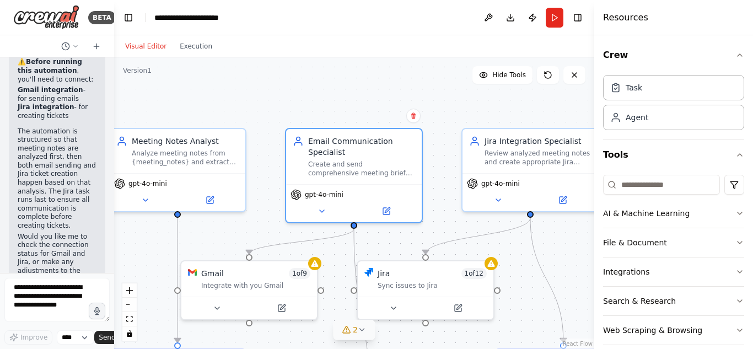
click at [133, 50] on button "Visual Editor" at bounding box center [146, 46] width 55 height 13
click at [645, 95] on div "Task" at bounding box center [673, 86] width 141 height 25
click at [645, 121] on div "Agent" at bounding box center [637, 116] width 23 height 11
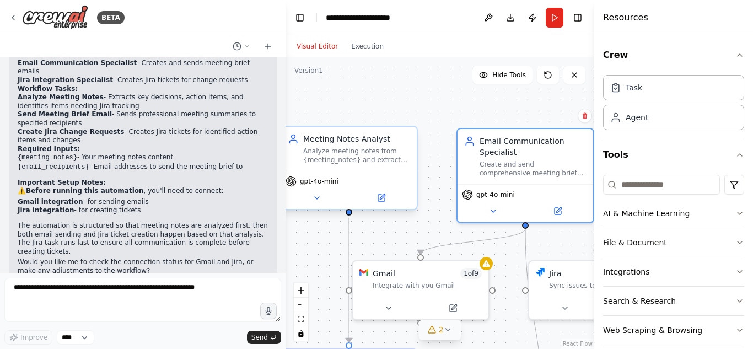
scroll to position [927, 0]
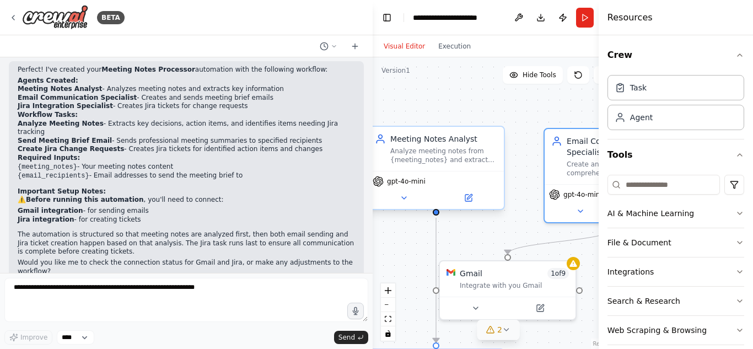
drag, startPoint x: 112, startPoint y: 169, endPoint x: 384, endPoint y: 165, distance: 271.3
click at [384, 165] on div "BETA i want to analyse the meeting notes and send out the meeting brief as emai…" at bounding box center [376, 174] width 753 height 349
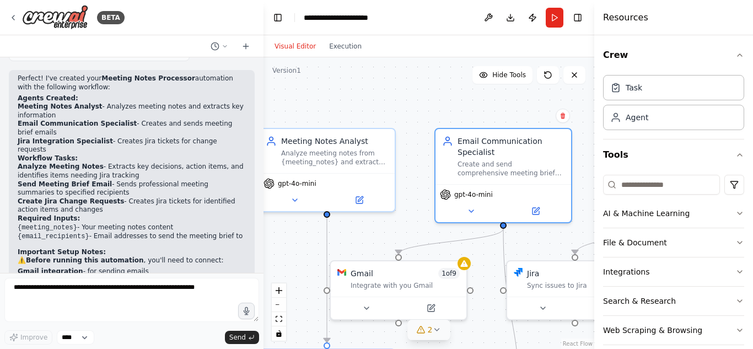
scroll to position [1174, 0]
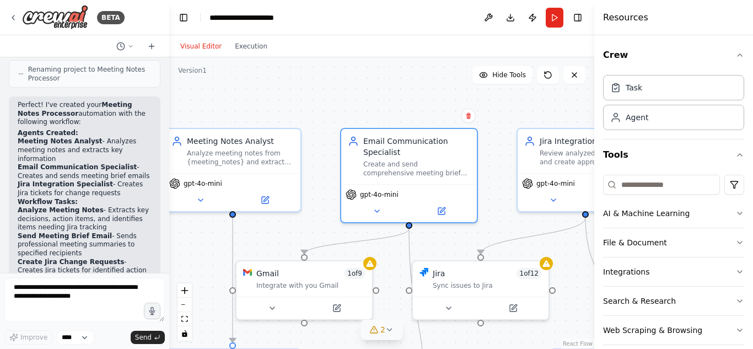
drag, startPoint x: 371, startPoint y: 205, endPoint x: 169, endPoint y: 212, distance: 201.4
click at [169, 212] on div "BETA i want to analyse the meeting notes and send out the meeting brief as emai…" at bounding box center [376, 174] width 753 height 349
click at [272, 307] on icon at bounding box center [272, 306] width 4 height 2
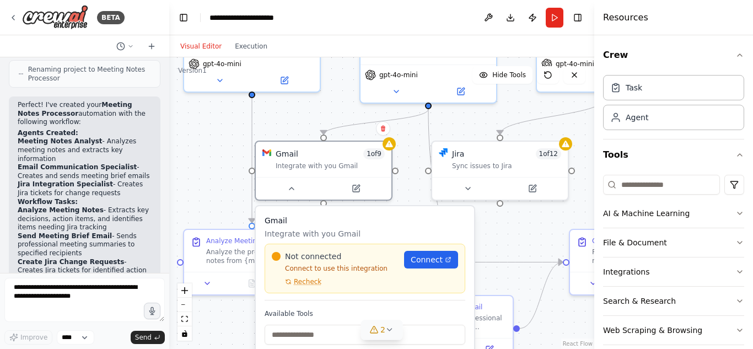
drag, startPoint x: 393, startPoint y: 279, endPoint x: 412, endPoint y: 159, distance: 121.2
click at [412, 159] on div ".deletable-edge-delete-btn { width: 20px; height: 20px; border: 0px solid #ffff…" at bounding box center [381, 203] width 425 height 292
click at [736, 299] on icon "button" at bounding box center [740, 301] width 9 height 9
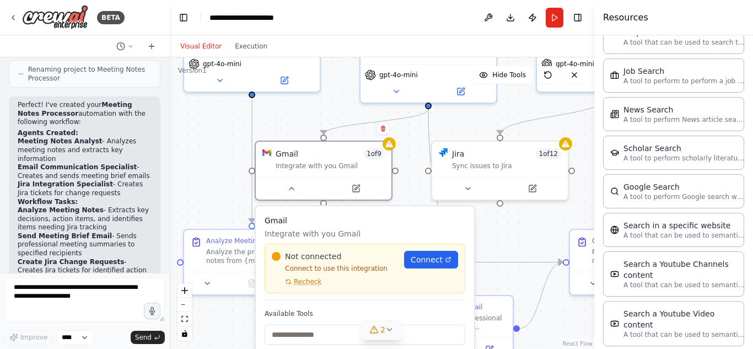
scroll to position [574, 0]
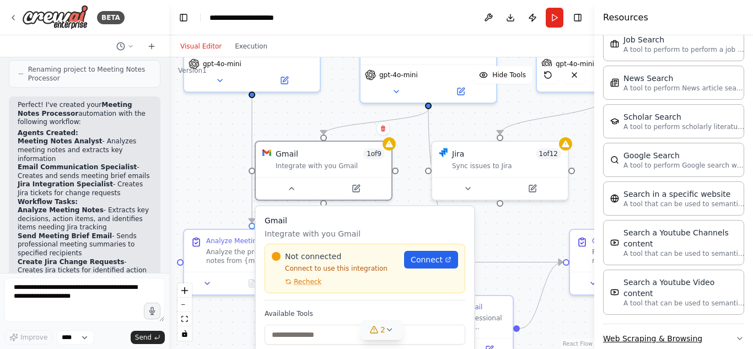
click at [736, 334] on icon "button" at bounding box center [740, 338] width 9 height 9
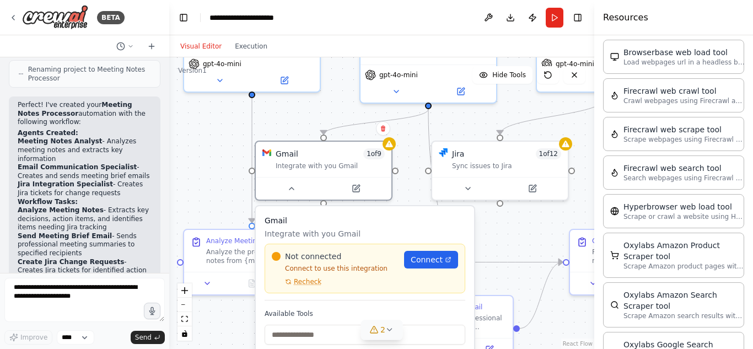
scroll to position [850, 0]
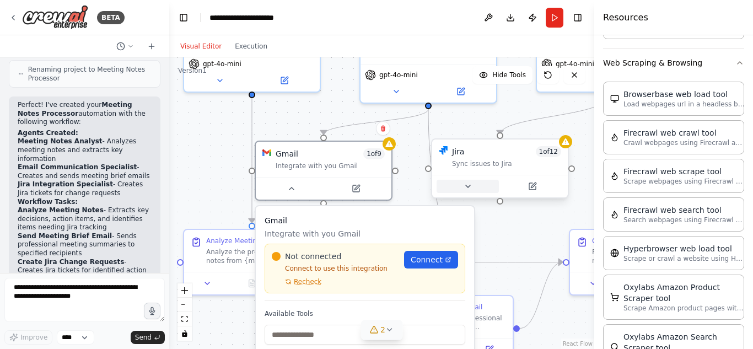
click at [469, 186] on icon at bounding box center [468, 186] width 4 height 2
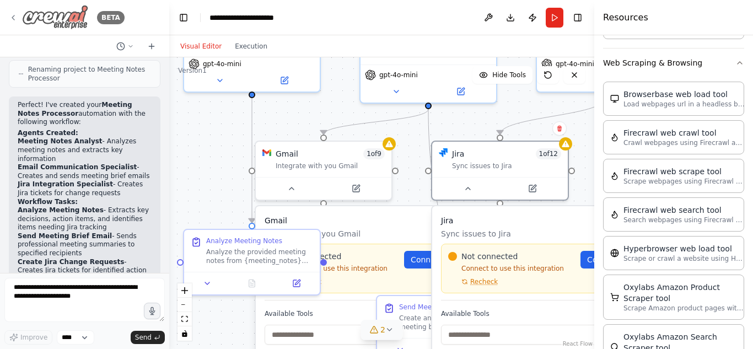
click at [12, 16] on icon at bounding box center [13, 17] width 9 height 9
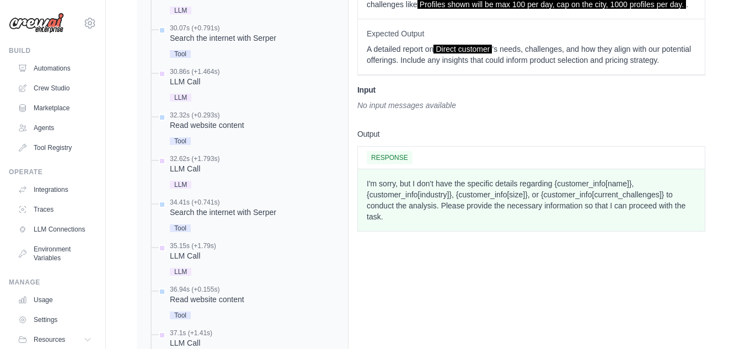
scroll to position [809, 0]
